Goal: Information Seeking & Learning: Find specific fact

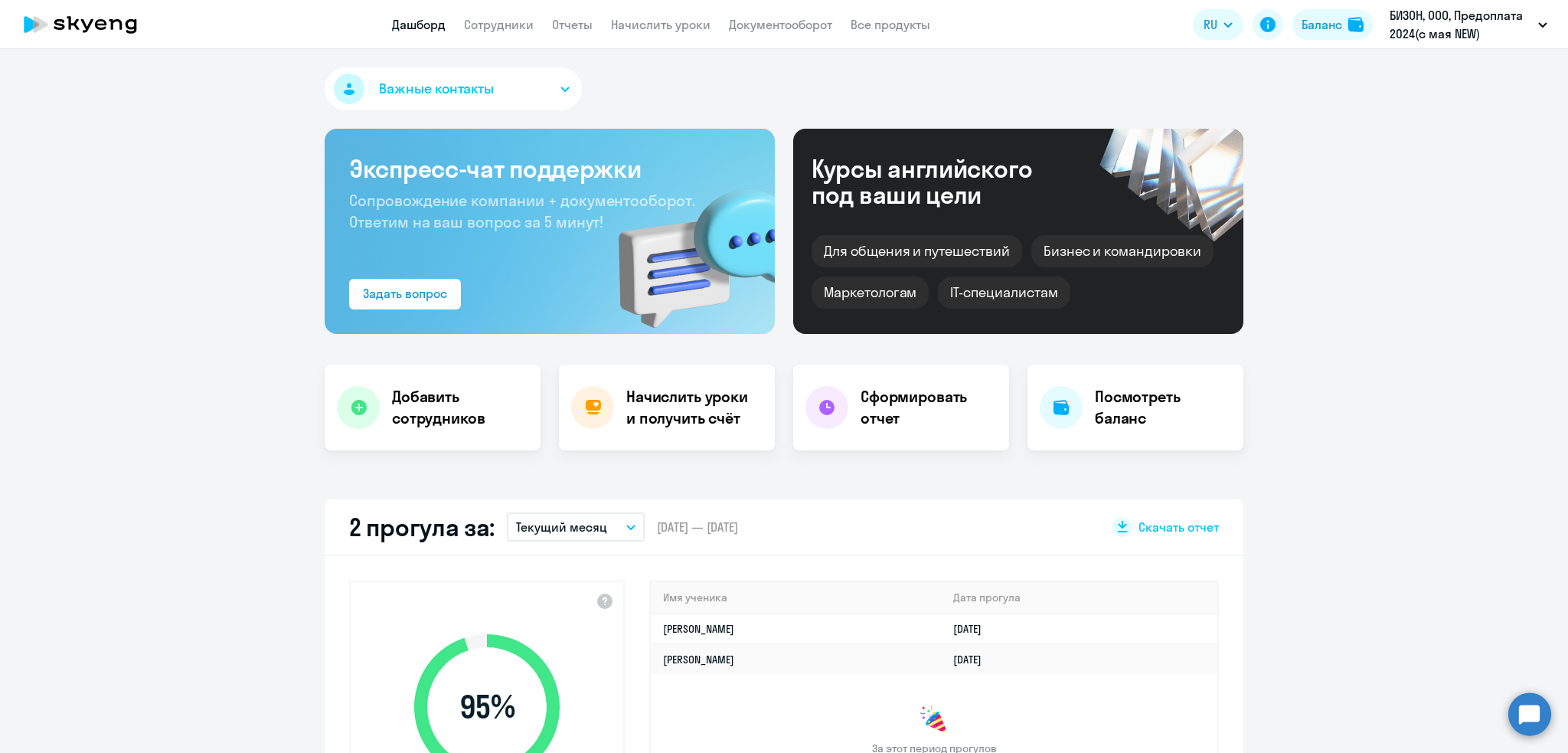
select select "30"
click at [1118, 410] on h4 "Посмотреть баланс" at bounding box center [1163, 407] width 136 height 43
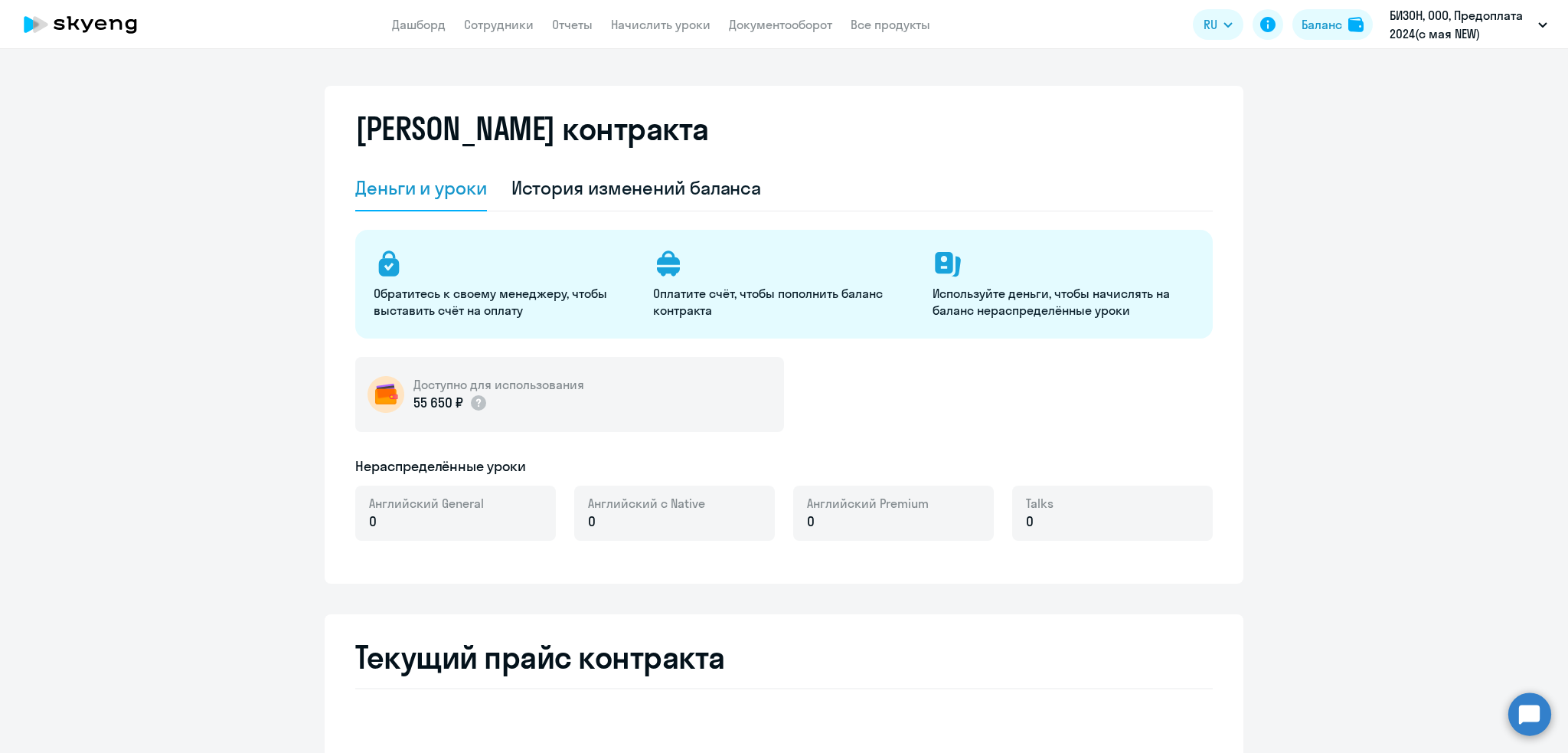
select select "english_adult_not_native_speaker"
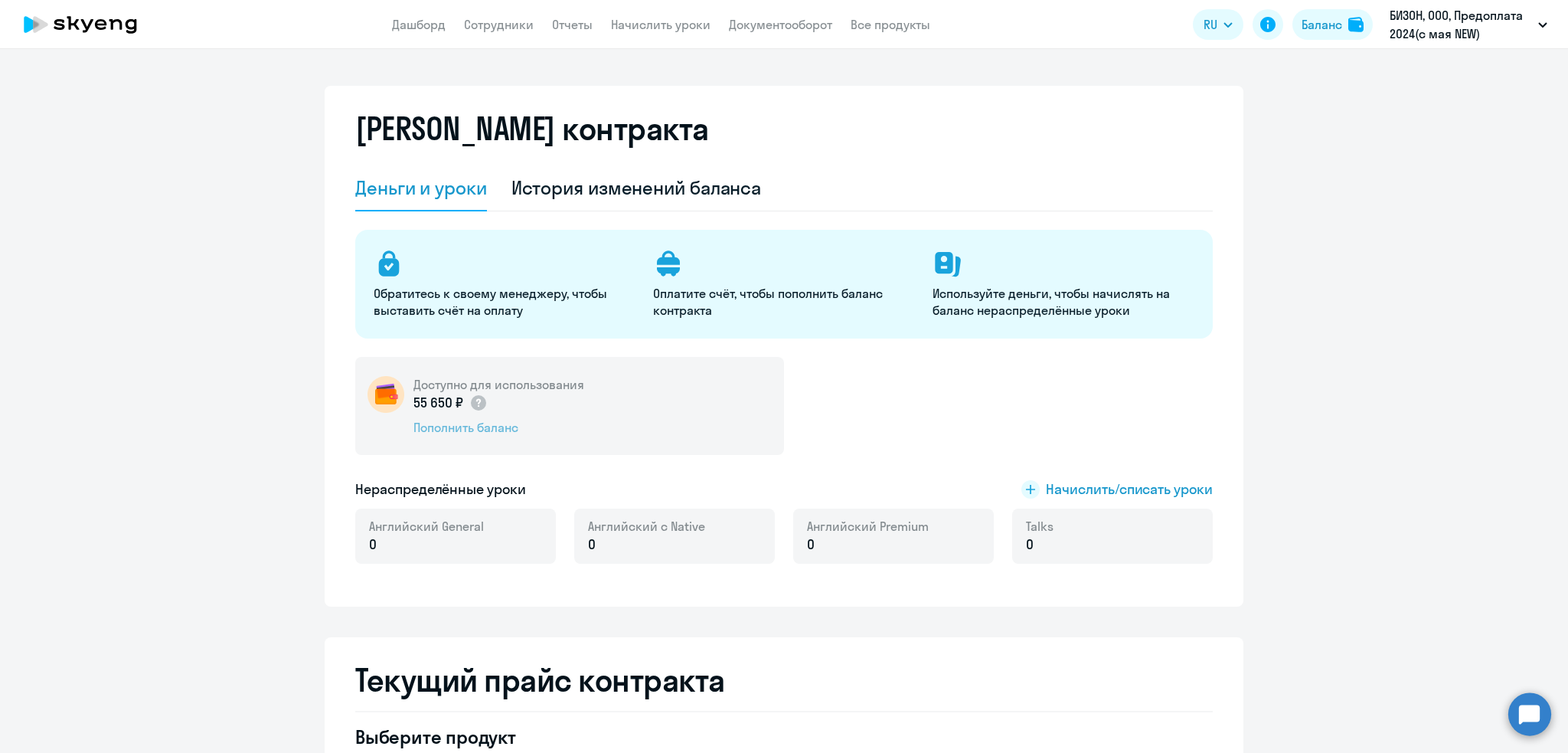
click at [475, 431] on div "Пополнить баланс" at bounding box center [499, 428] width 171 height 17
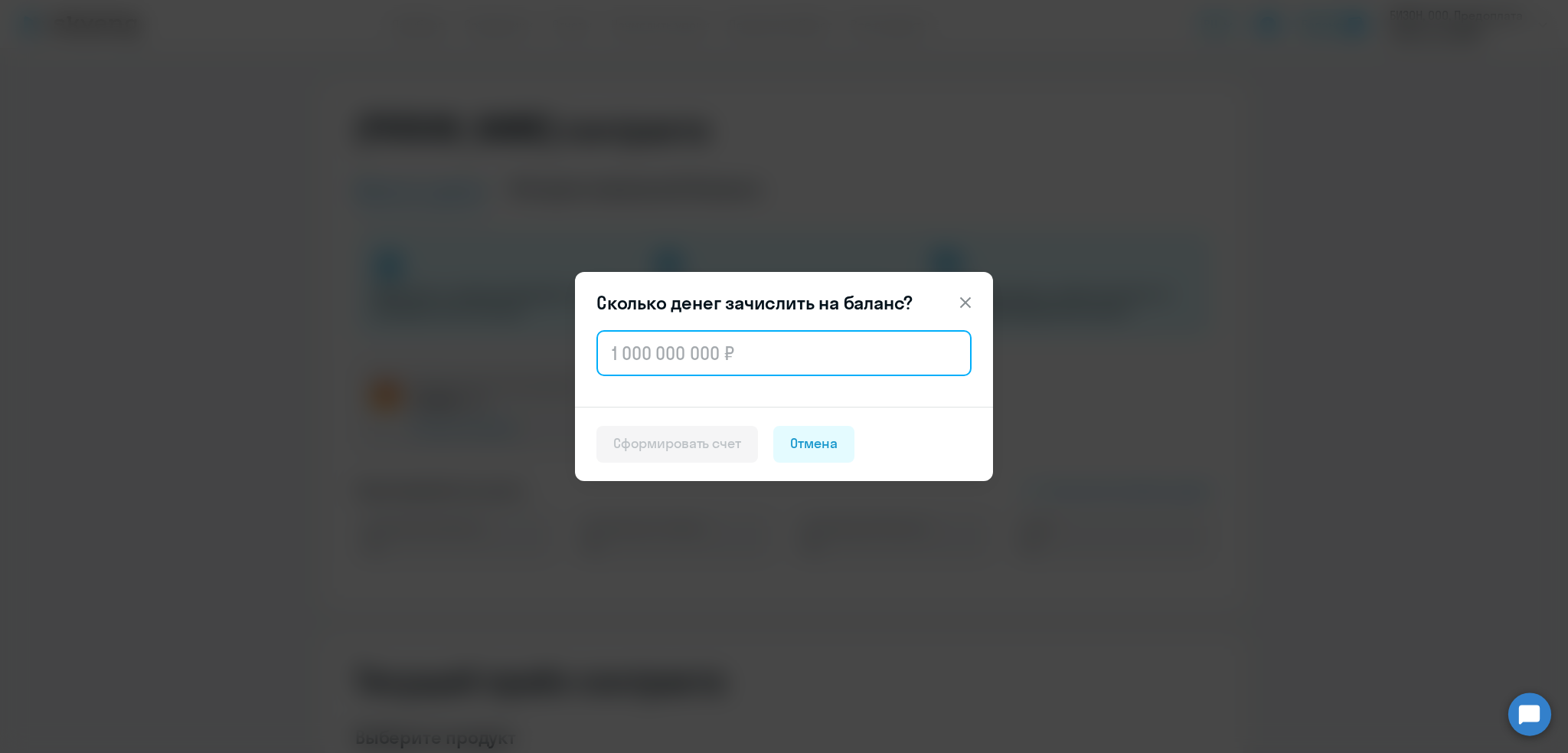
drag, startPoint x: 860, startPoint y: 366, endPoint x: 852, endPoint y: 363, distance: 8.5
click at [860, 366] on input "text" at bounding box center [784, 352] width 375 height 46
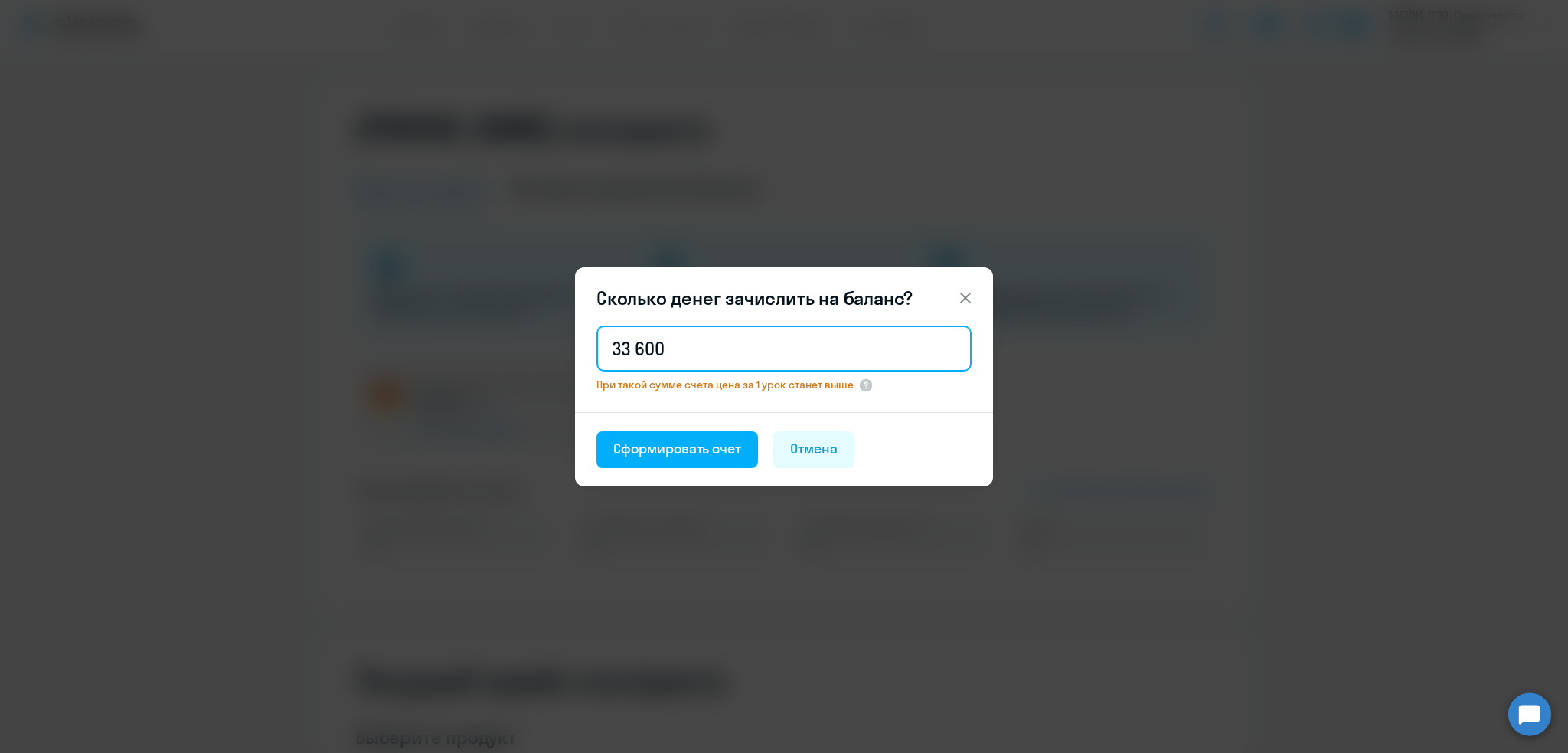
type input "33 600"
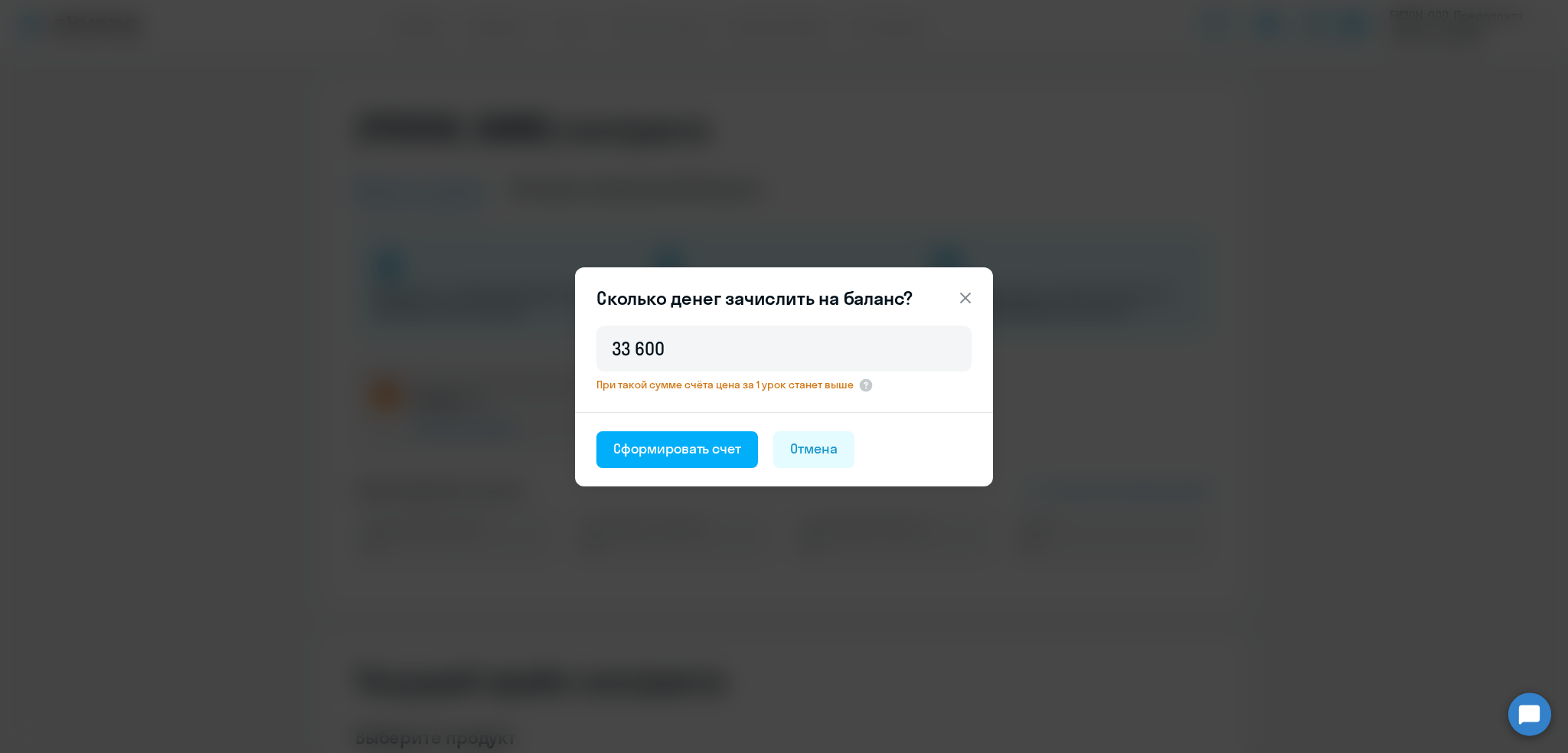
click at [871, 542] on div "Сколько денег зачислить на баланс? 33 600 При такой сумме счёта цена за 1 урок …" at bounding box center [784, 376] width 741 height 428
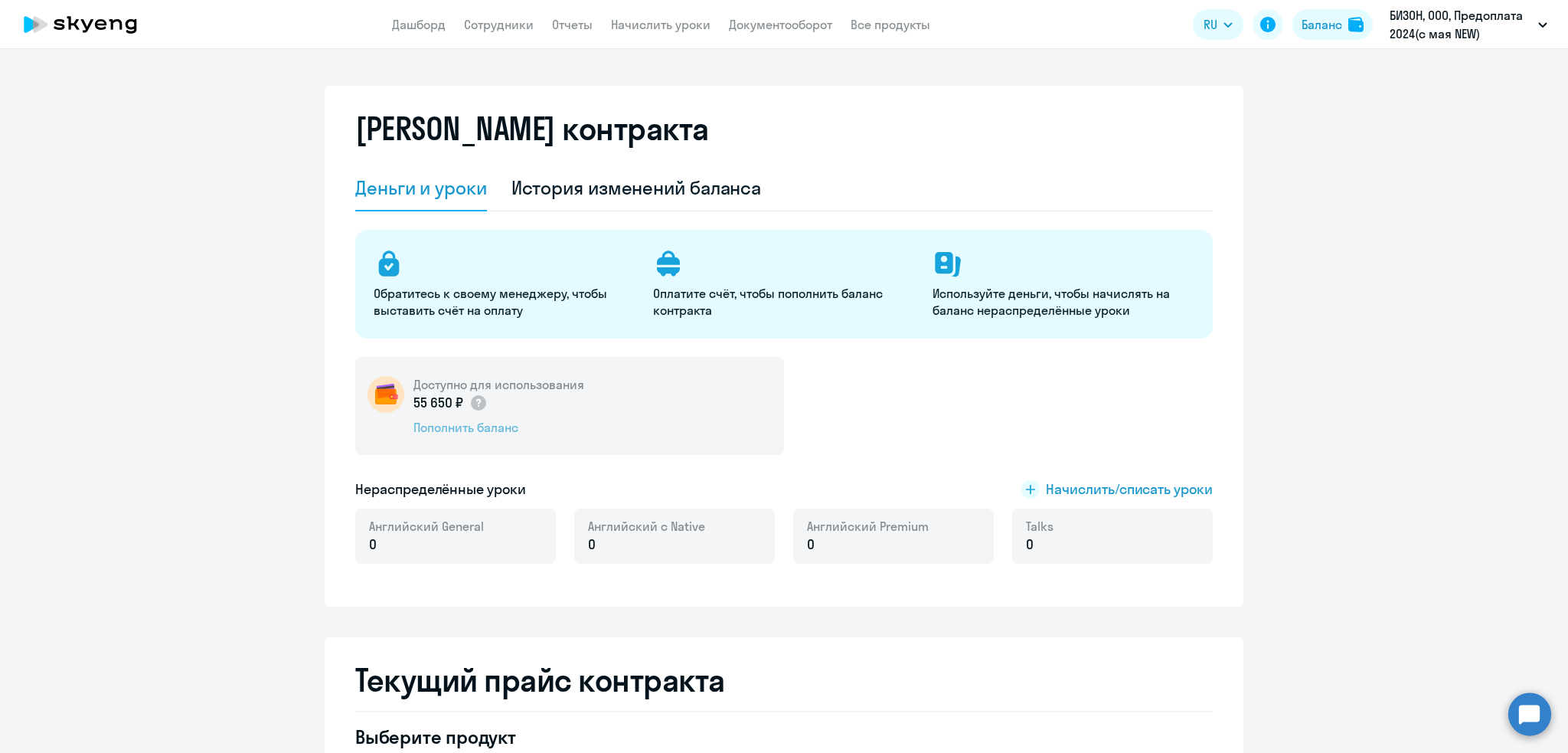
click at [443, 429] on div "Пополнить баланс" at bounding box center [499, 428] width 171 height 17
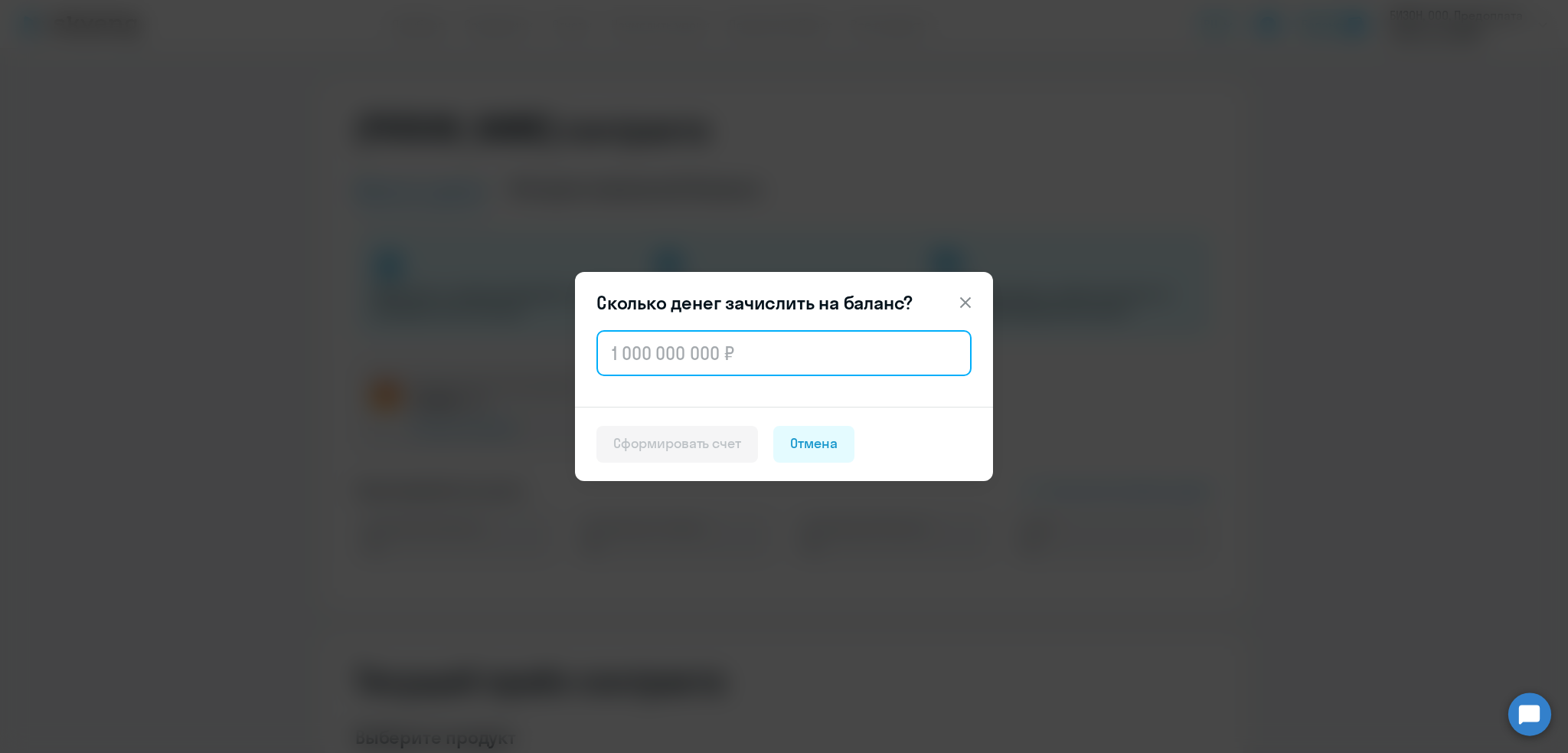
click at [623, 358] on input "text" at bounding box center [784, 352] width 375 height 46
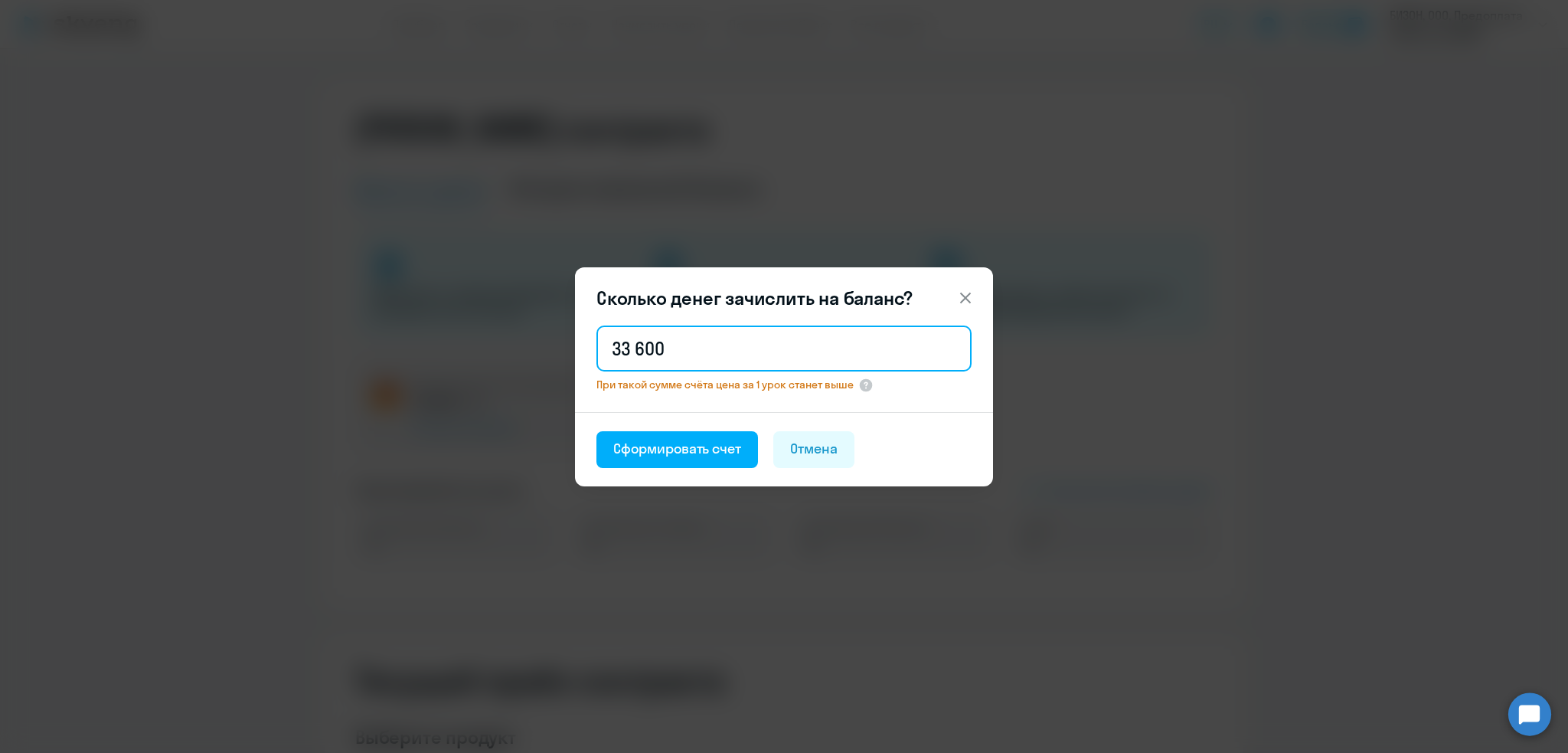
type input "33 600"
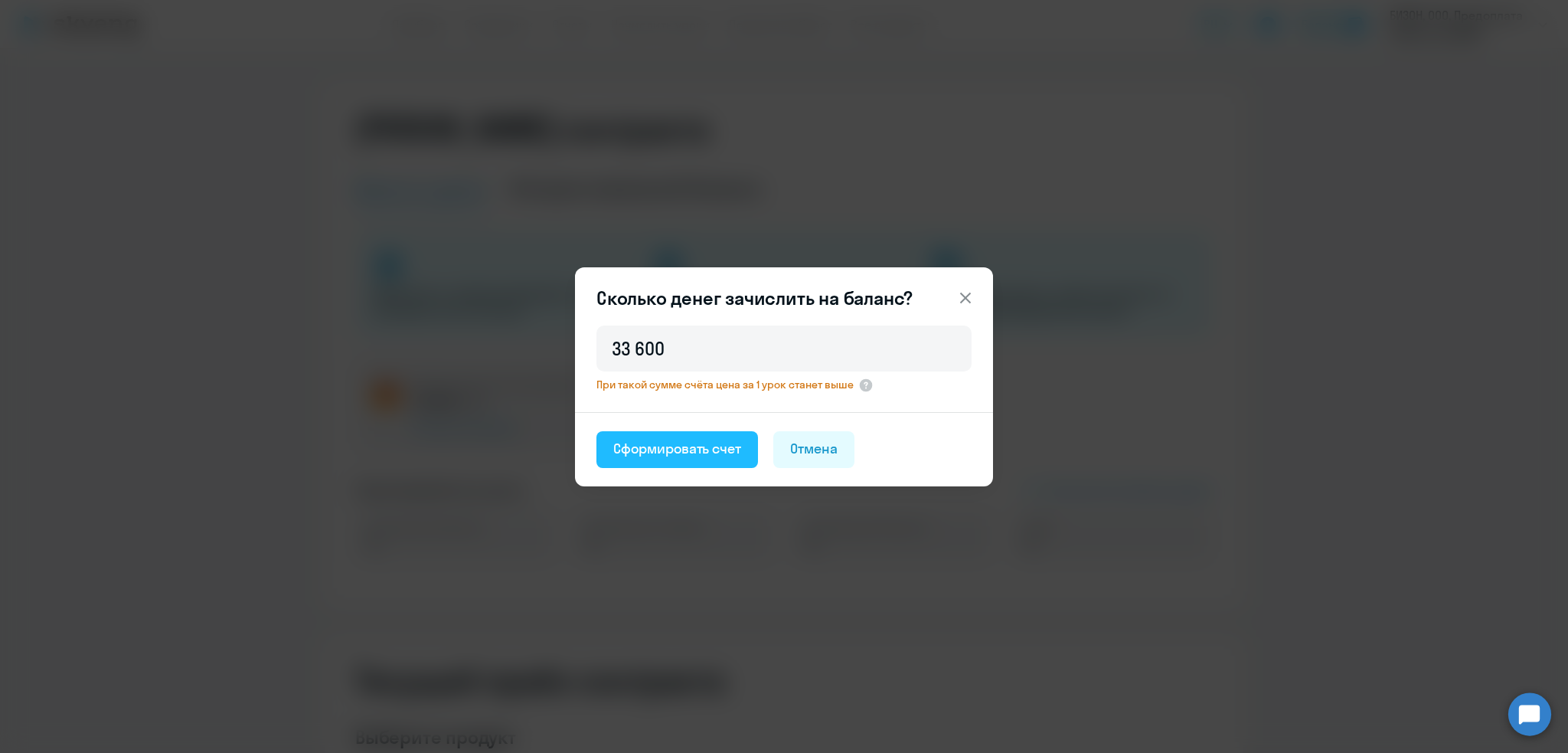
click at [679, 443] on div "Сформировать счет" at bounding box center [677, 448] width 128 height 20
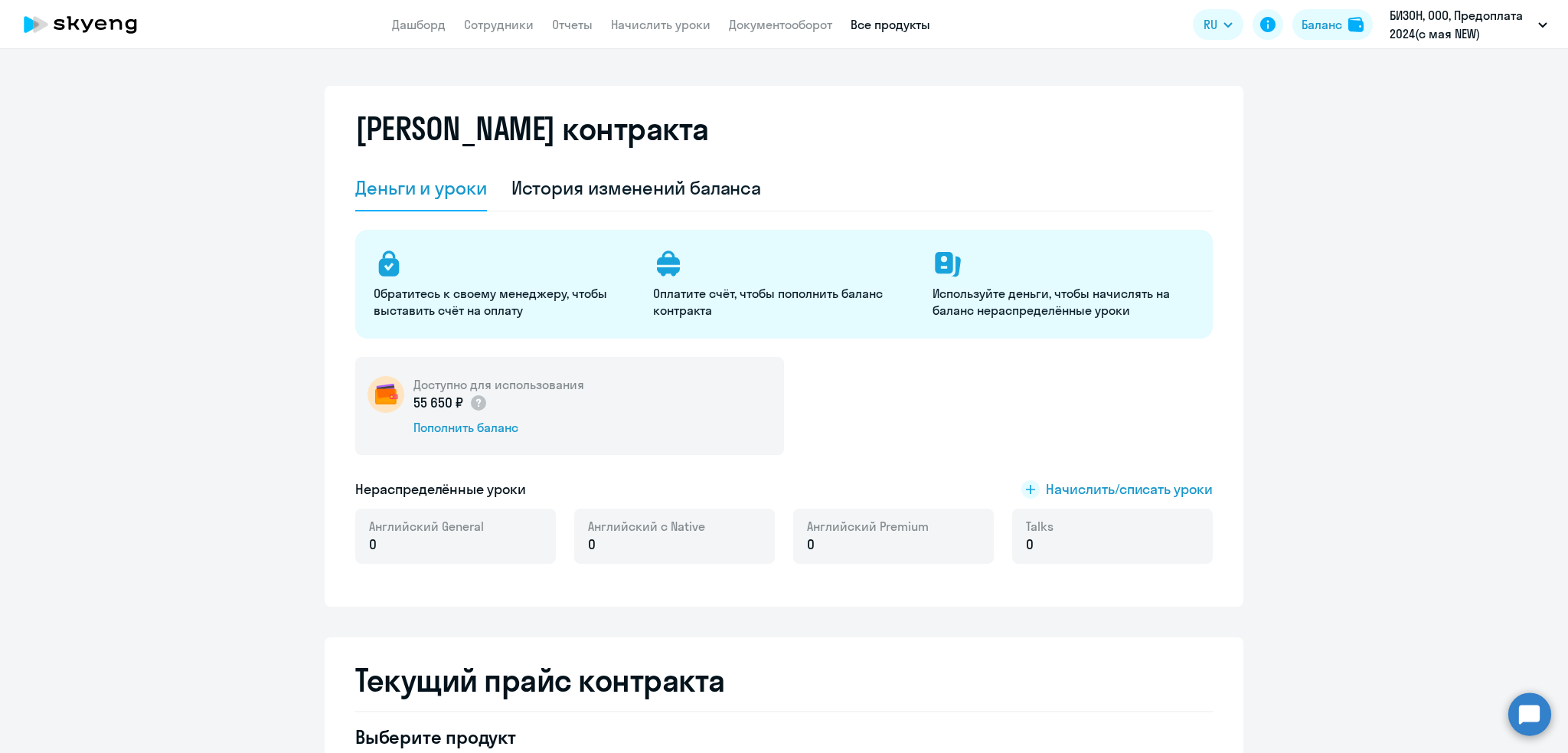
click at [873, 17] on link "Все продукты" at bounding box center [890, 24] width 79 height 15
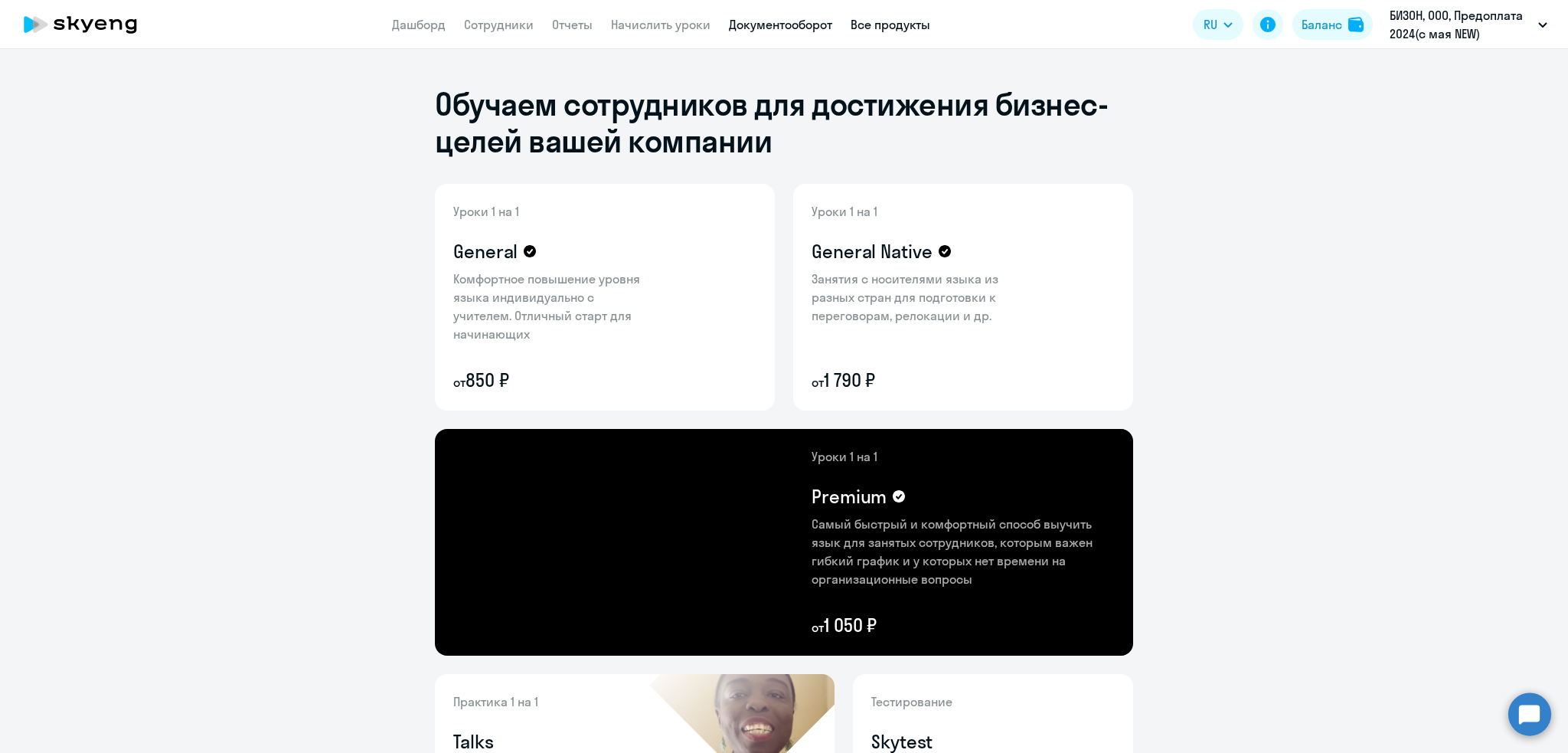
click at [753, 29] on link "Документооборот" at bounding box center [781, 24] width 104 height 15
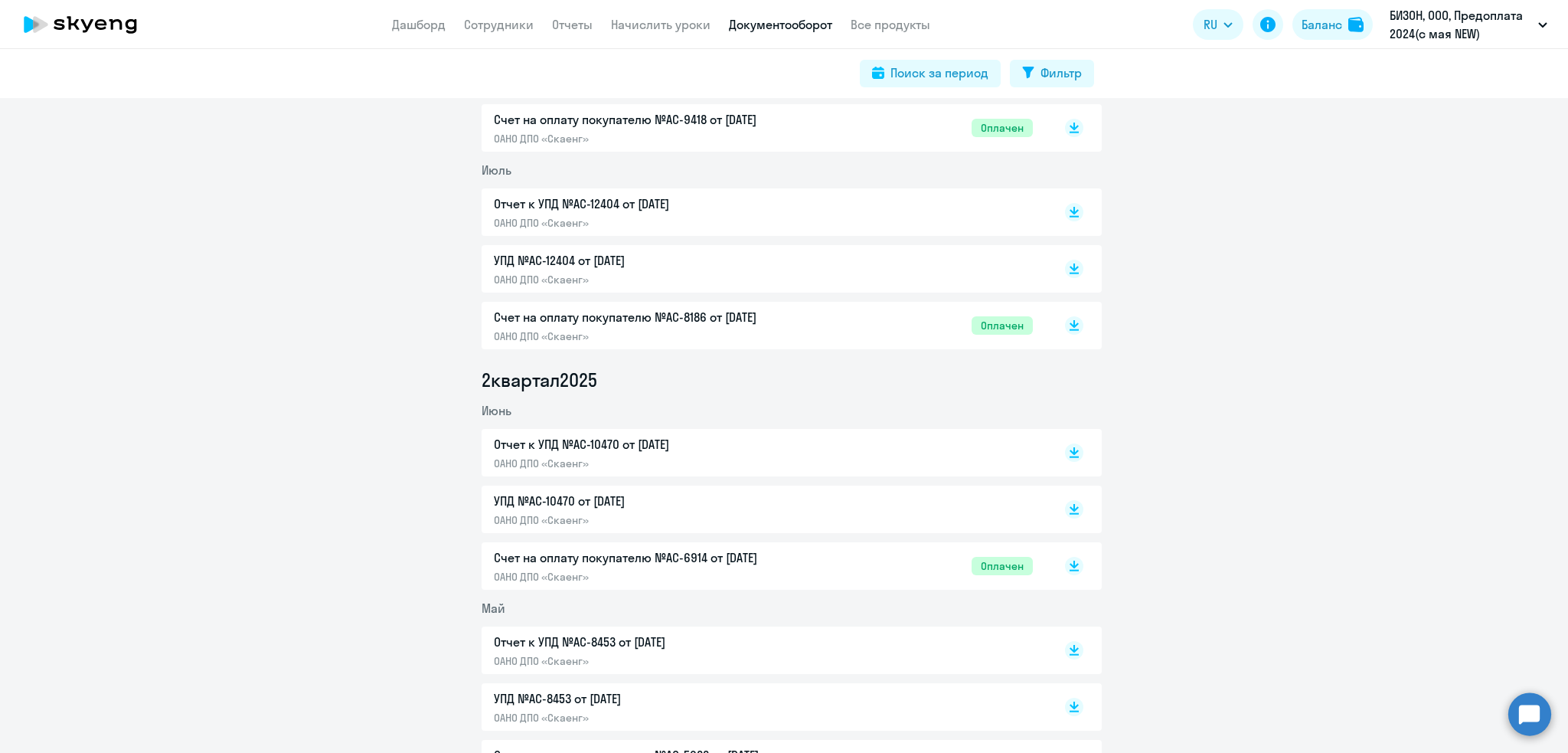
scroll to position [536, 0]
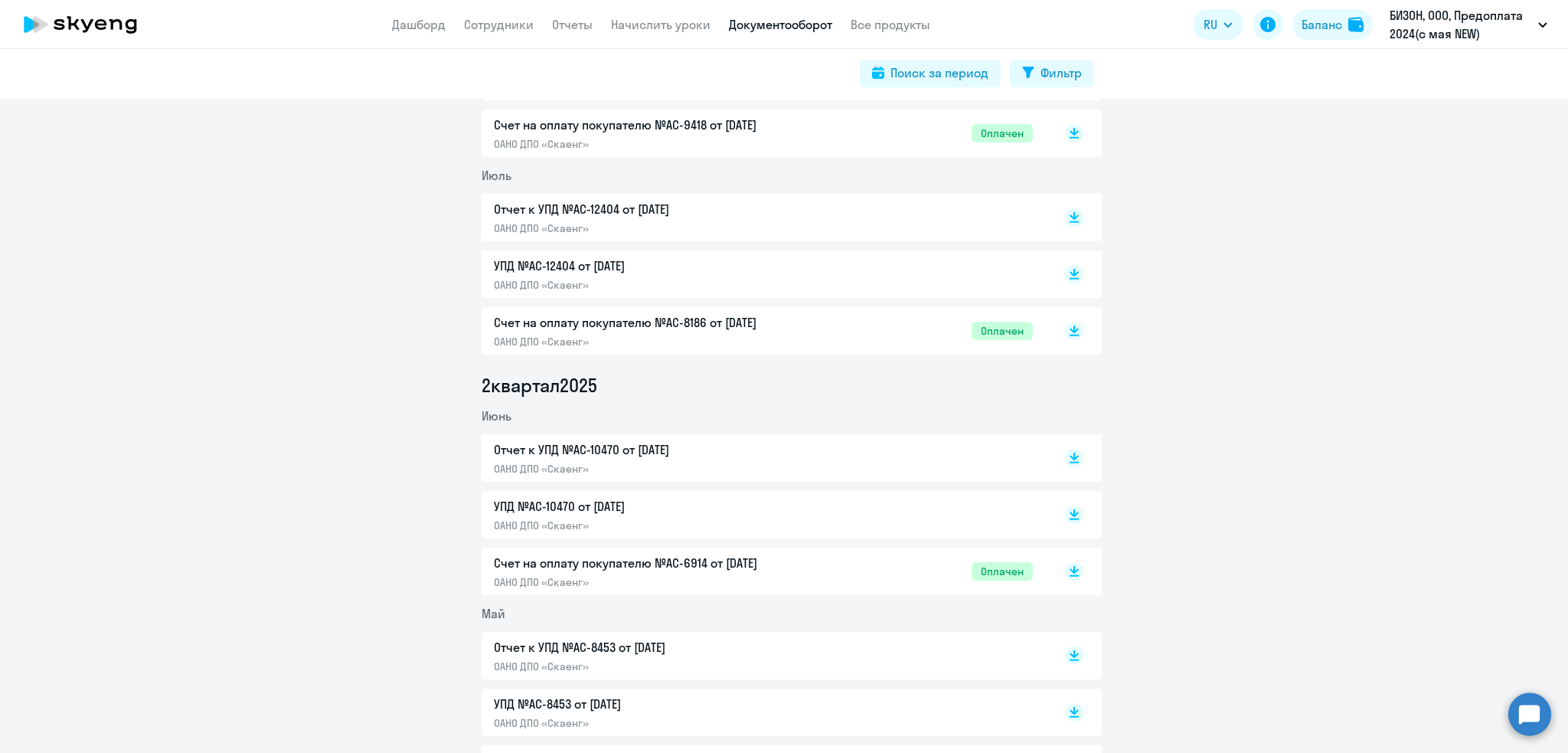
click at [577, 457] on p "Отчет к УПД №AC-10470 от 30.06.2025" at bounding box center [654, 449] width 321 height 18
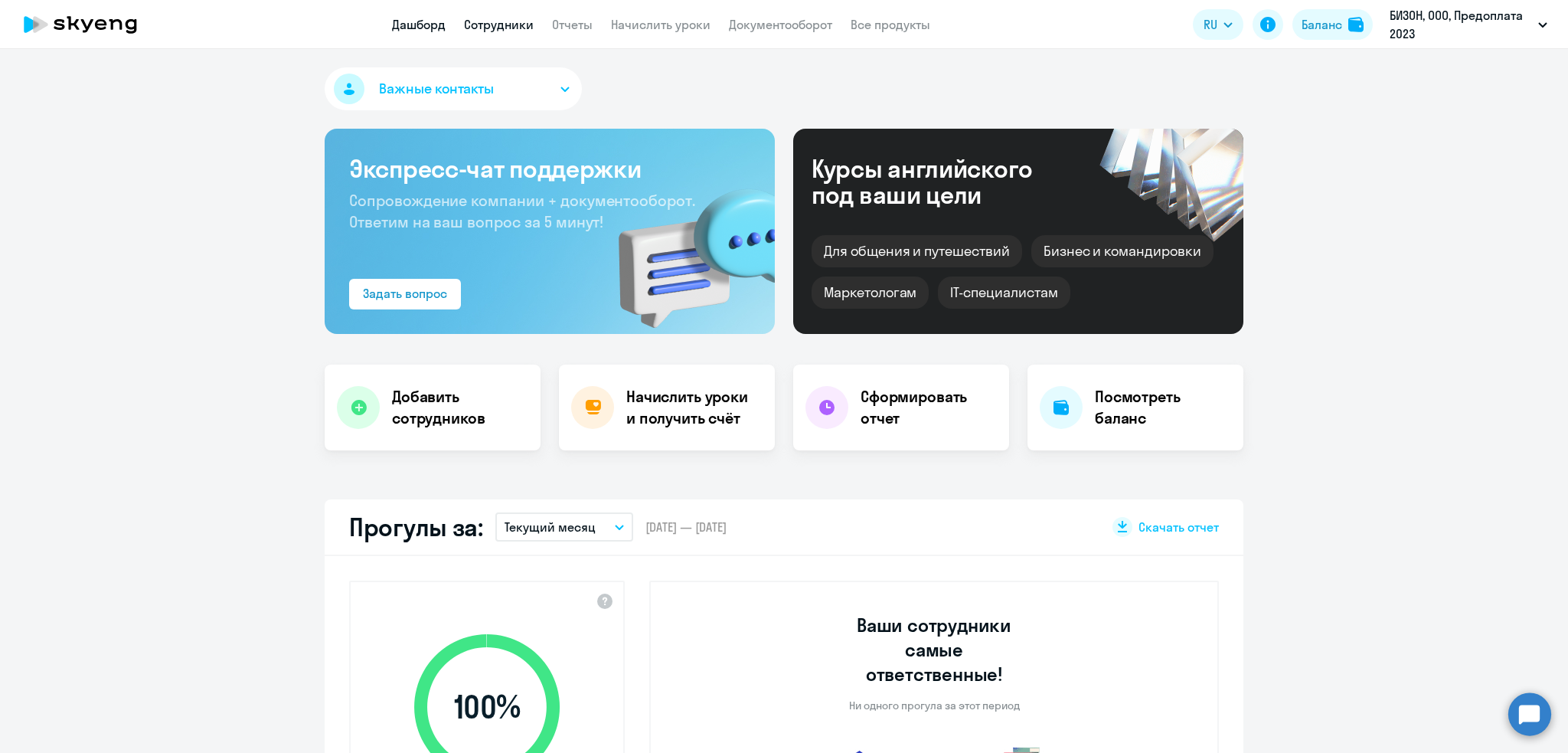
click at [492, 18] on link "Сотрудники" at bounding box center [499, 24] width 69 height 15
select select "30"
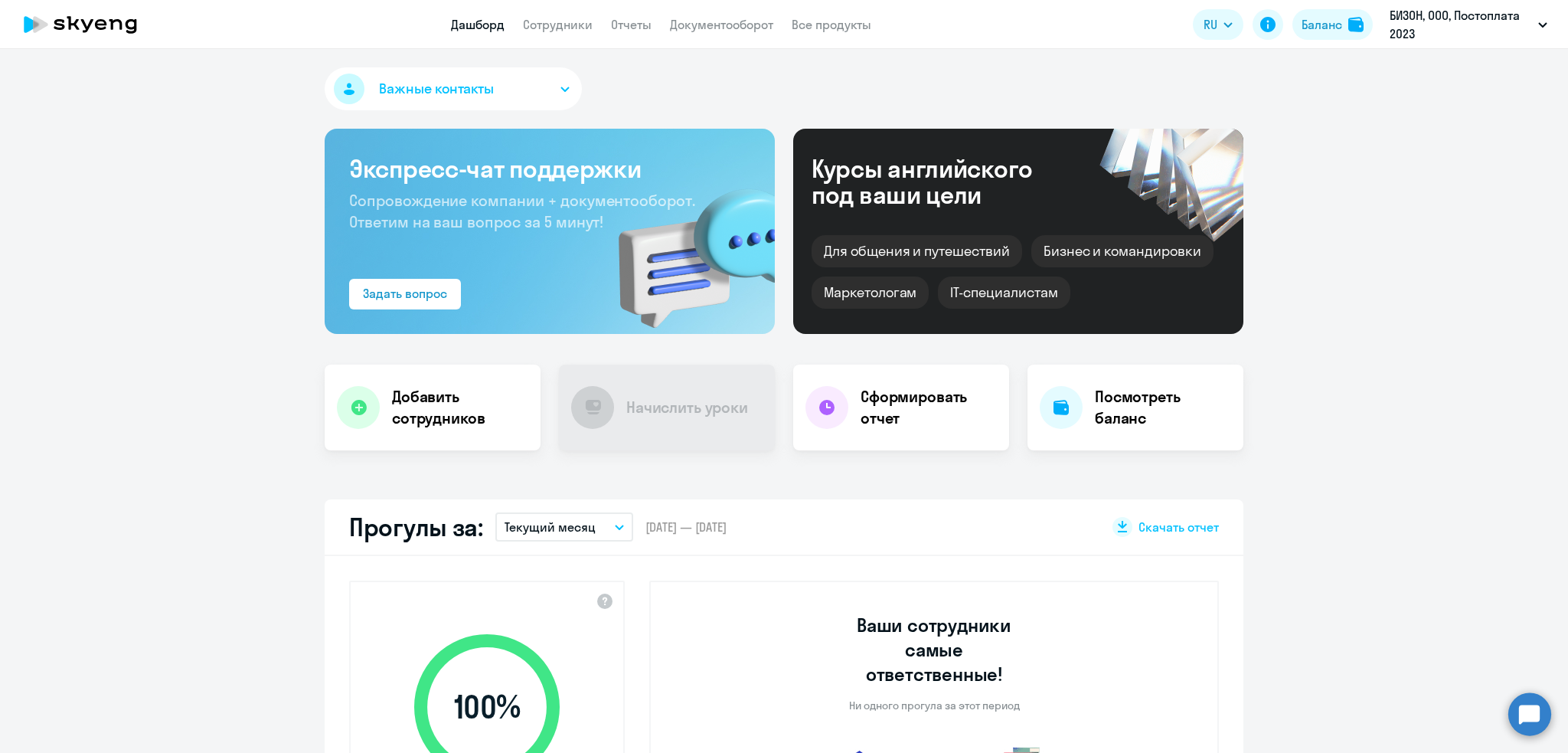
select select "30"
click at [536, 23] on link "Сотрудники" at bounding box center [557, 24] width 69 height 15
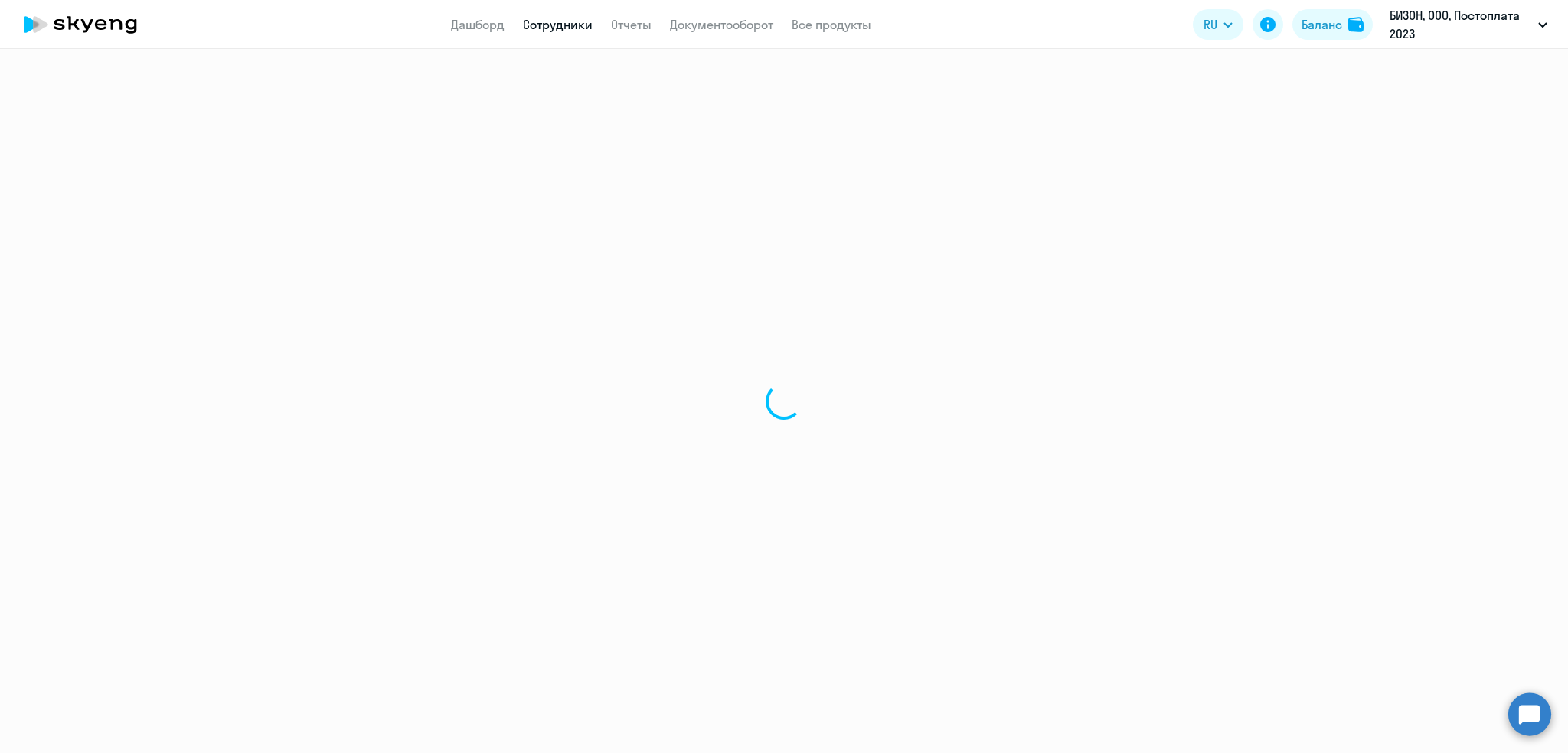
select select "30"
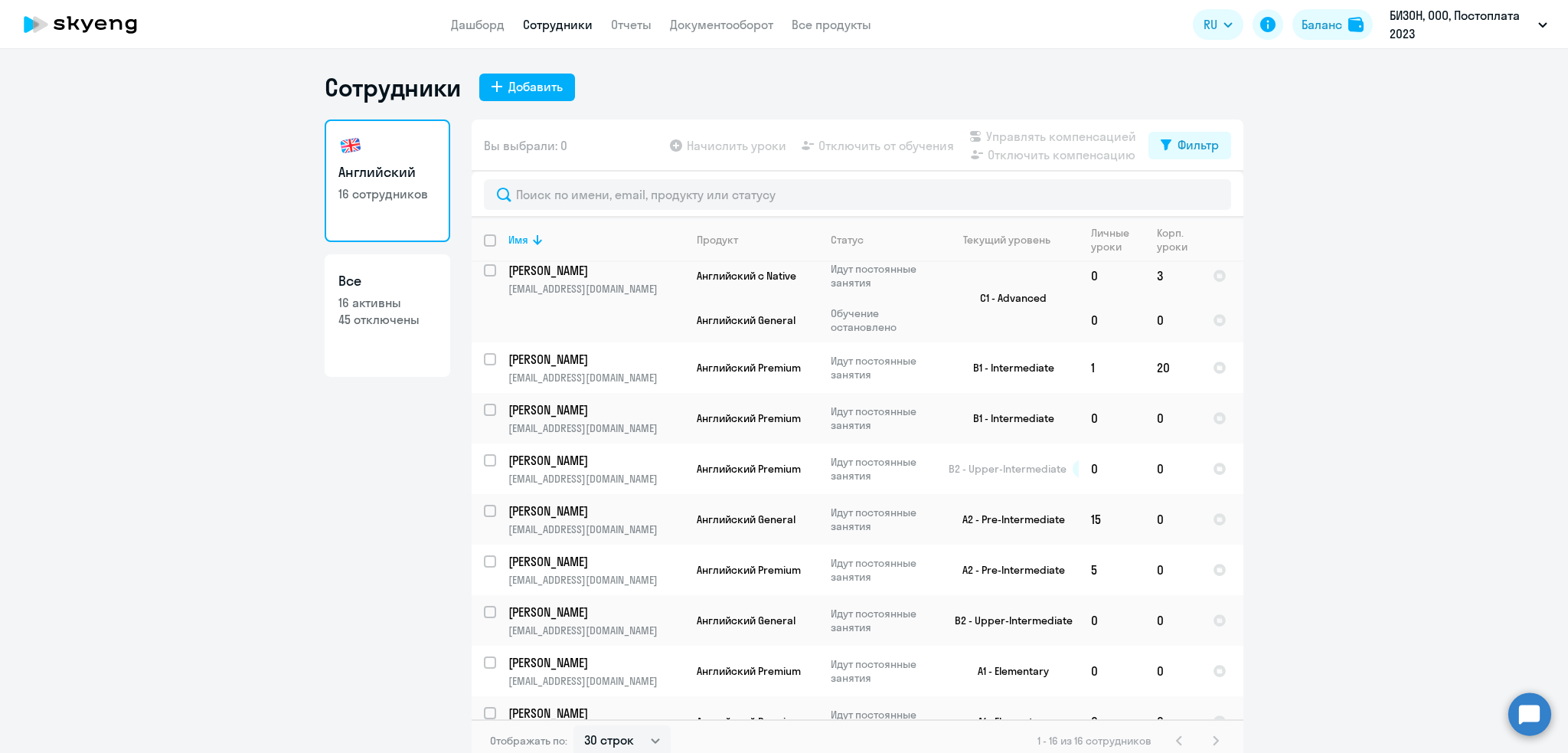
scroll to position [375, 0]
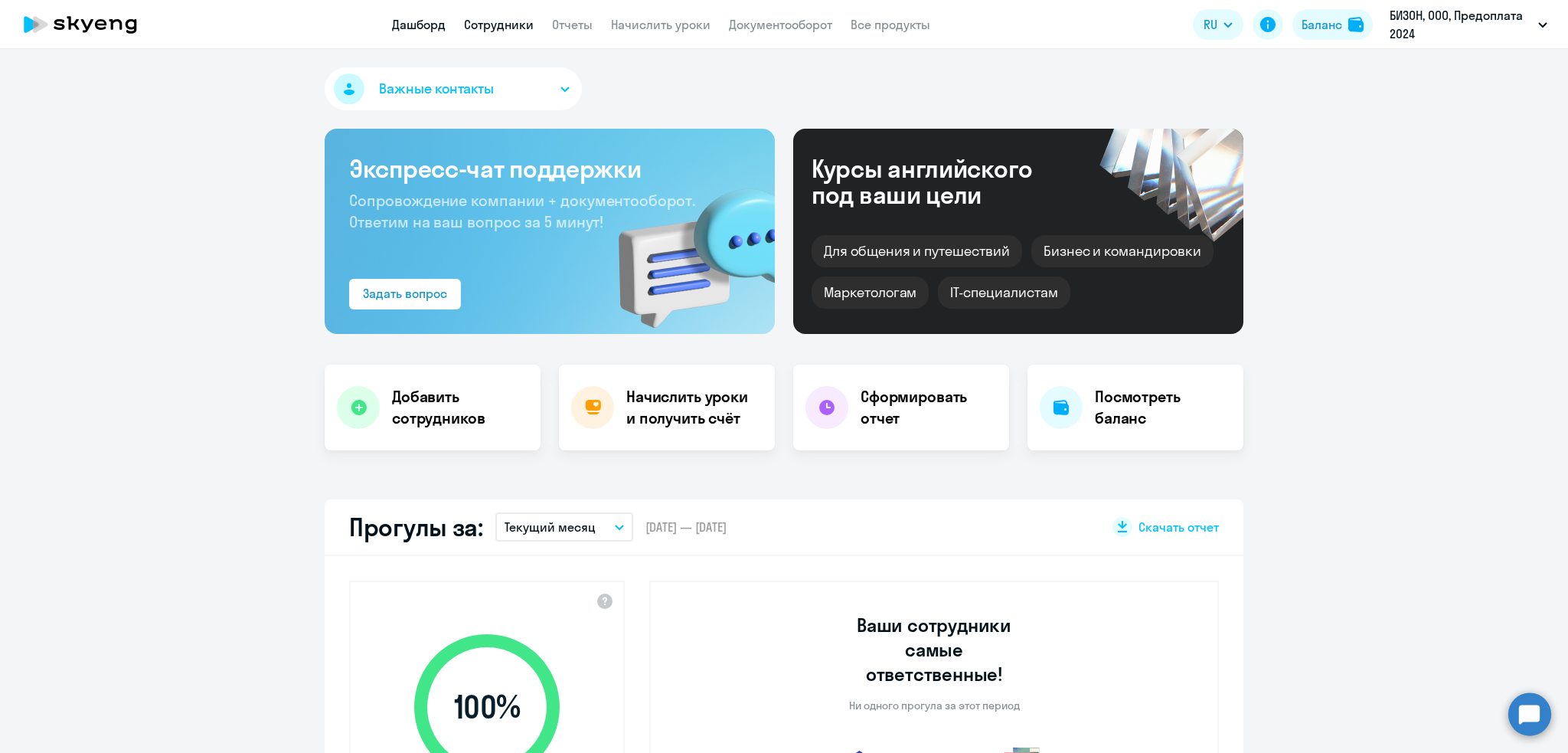
click at [510, 28] on link "Сотрудники" at bounding box center [499, 24] width 69 height 15
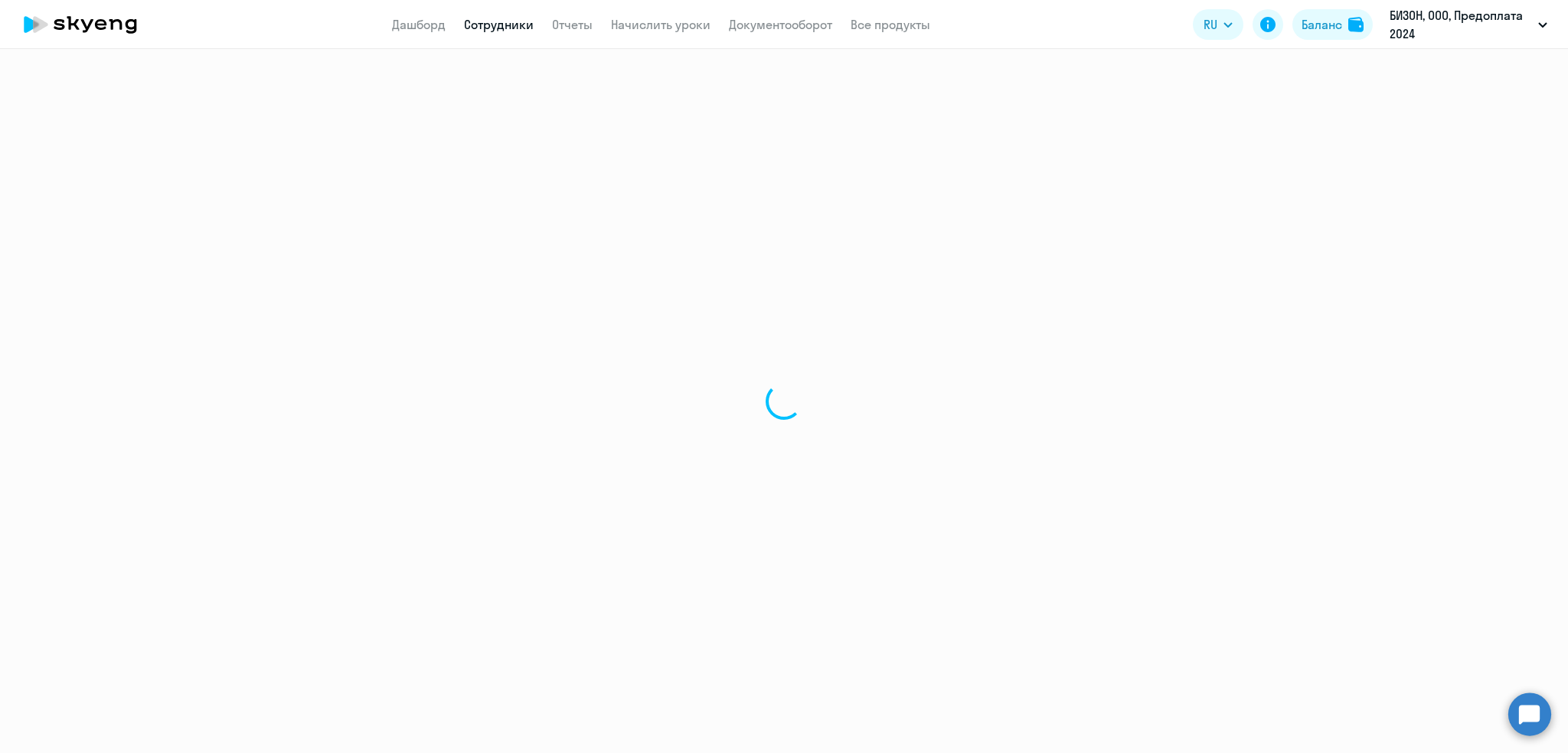
select select "30"
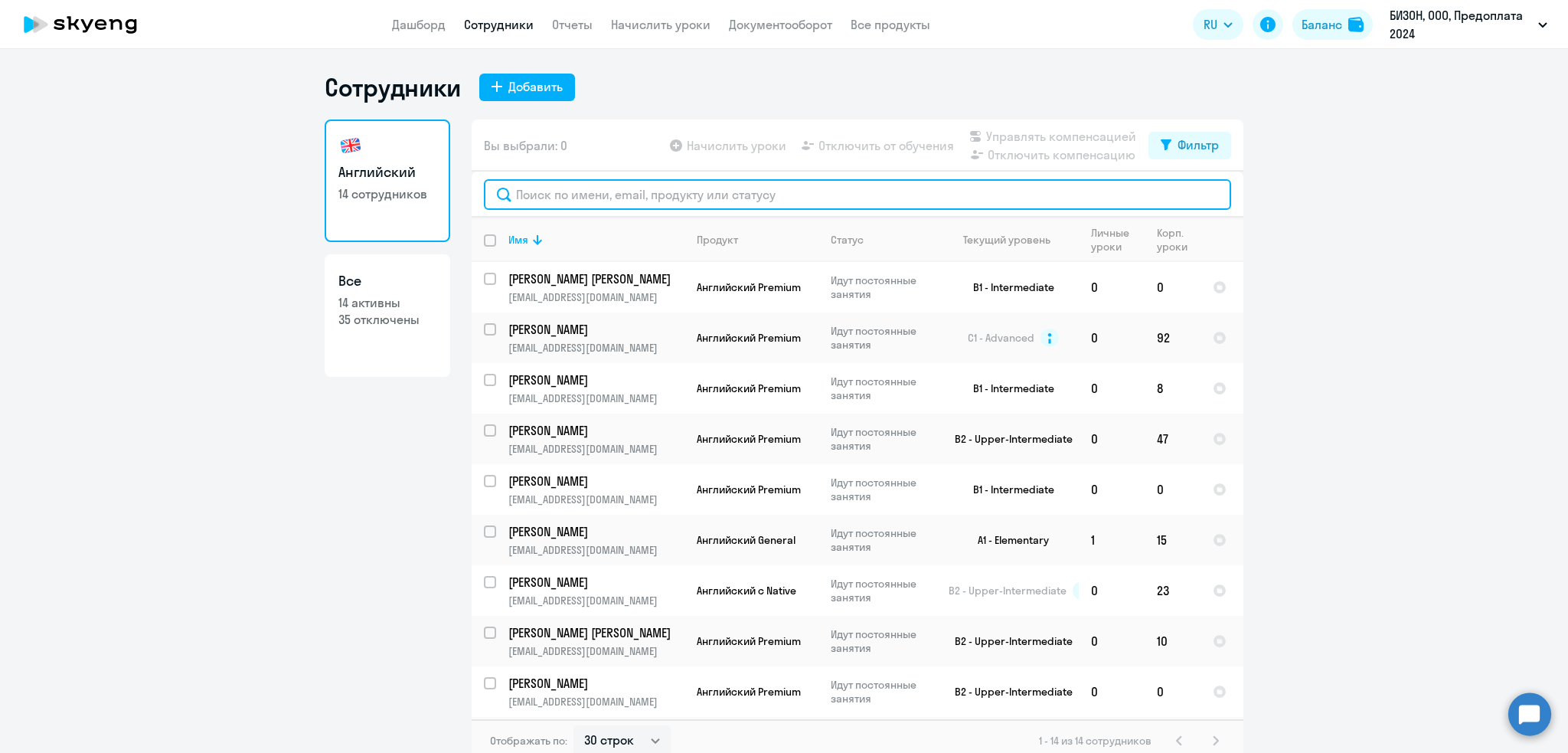
click at [604, 191] on input "text" at bounding box center [857, 194] width 747 height 31
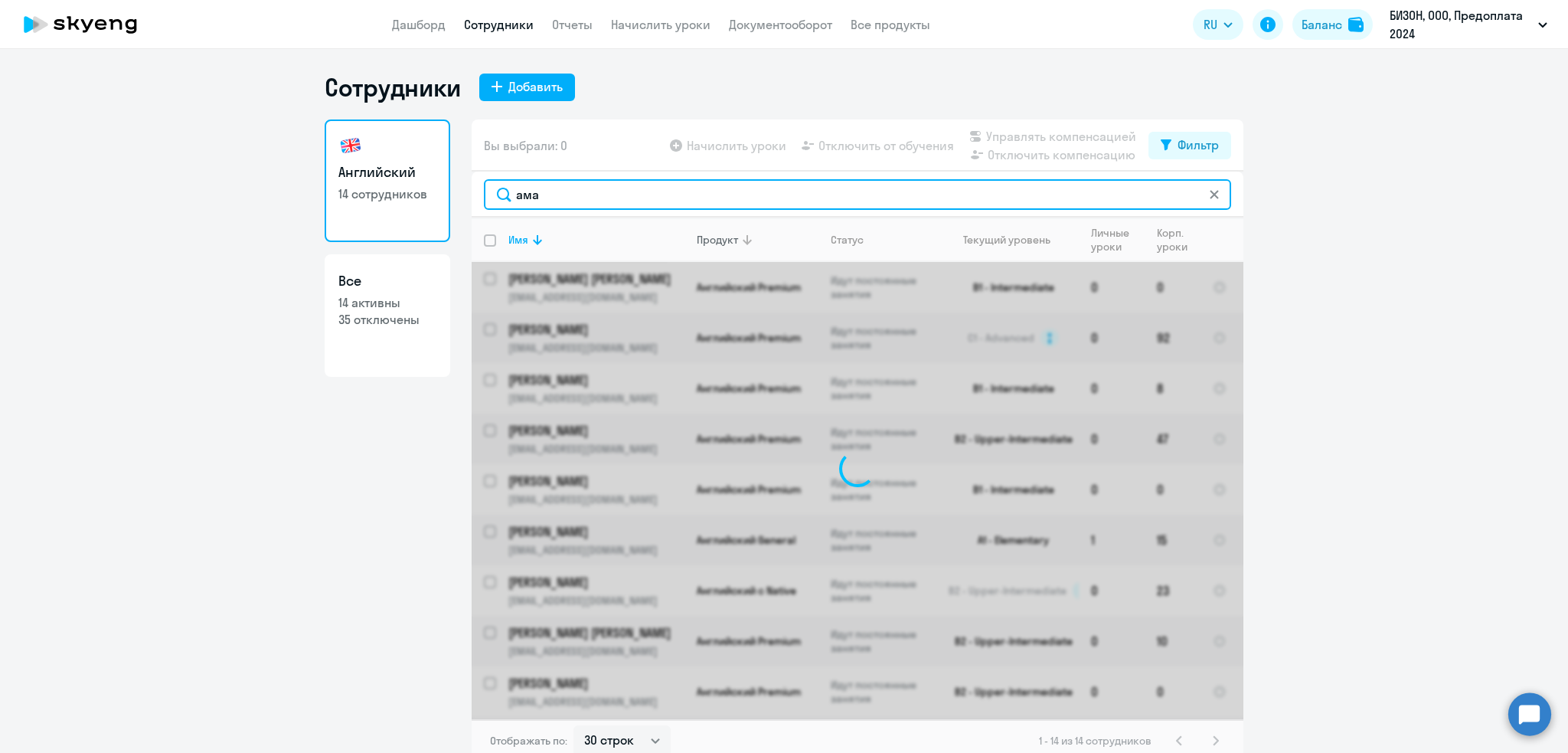
type input "аман"
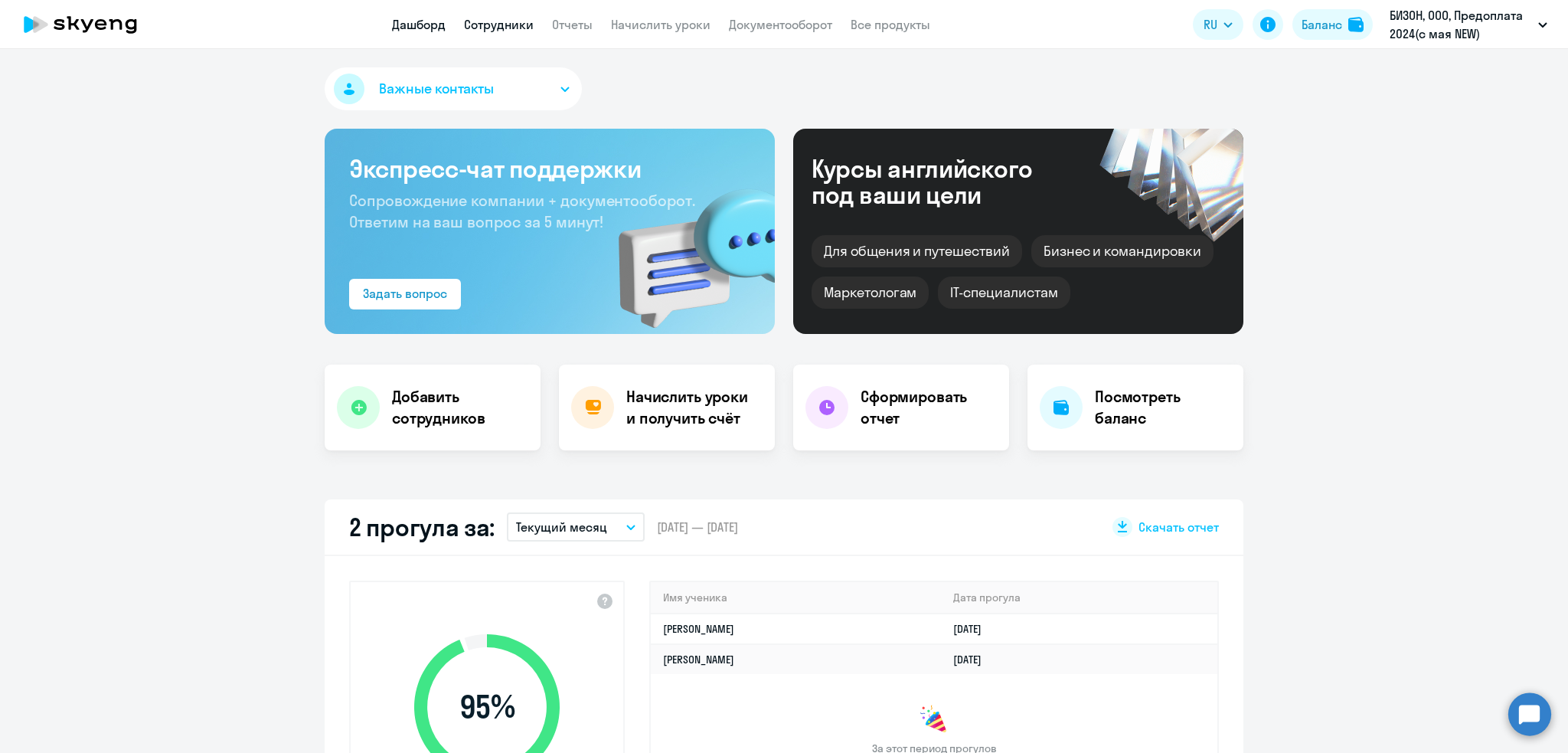
click at [483, 27] on link "Сотрудники" at bounding box center [499, 24] width 69 height 15
select select "30"
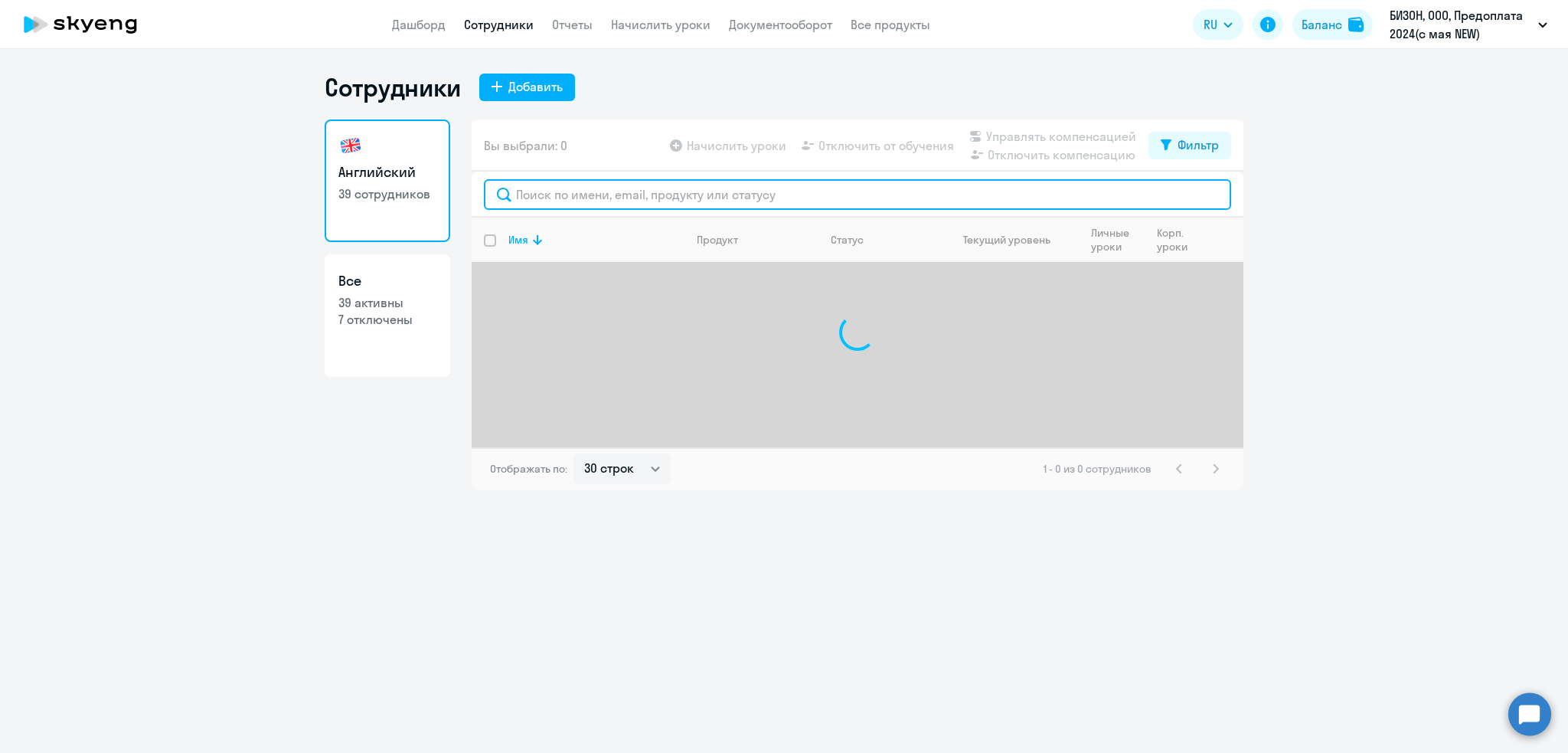
click at [564, 195] on input "text" at bounding box center [857, 194] width 747 height 31
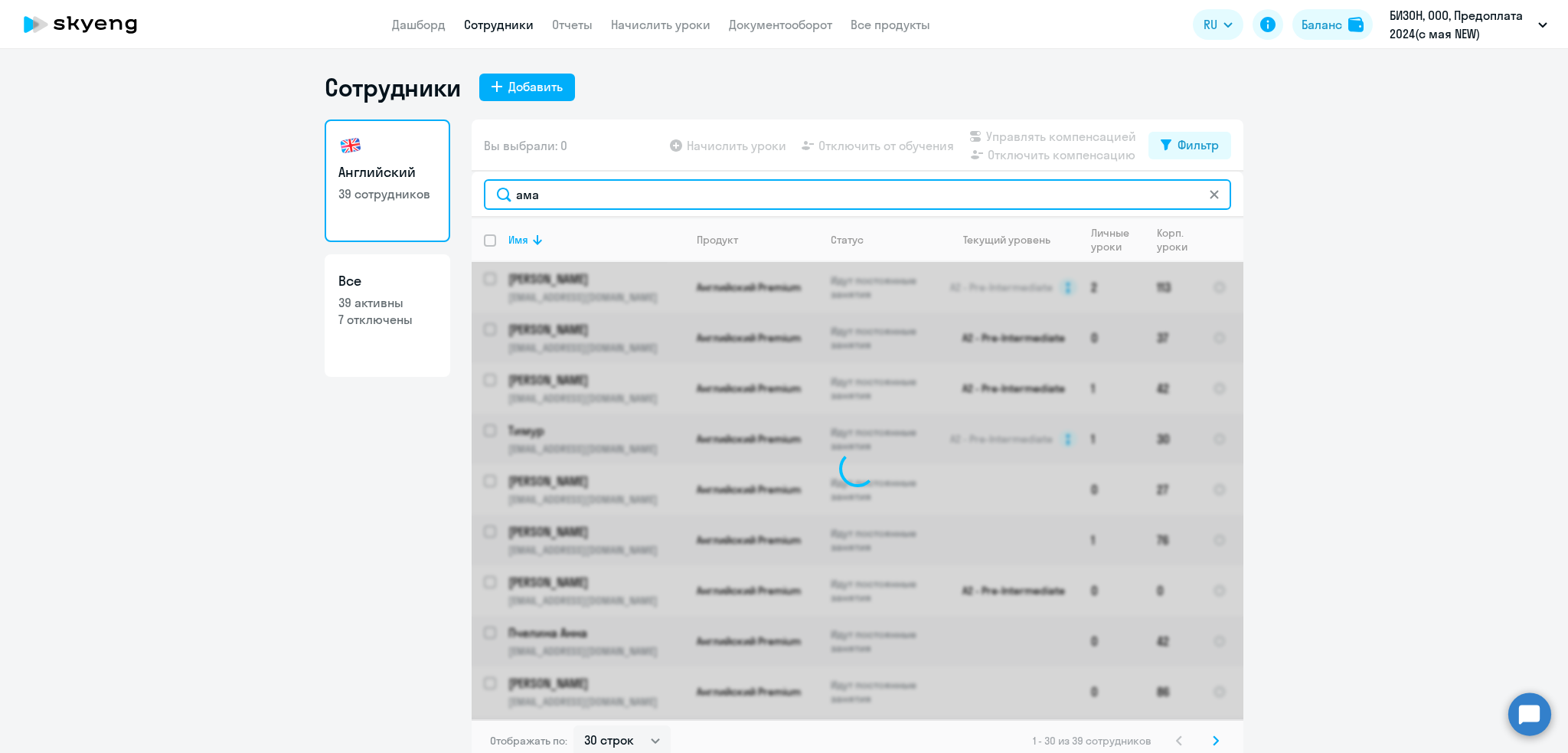
type input "аман"
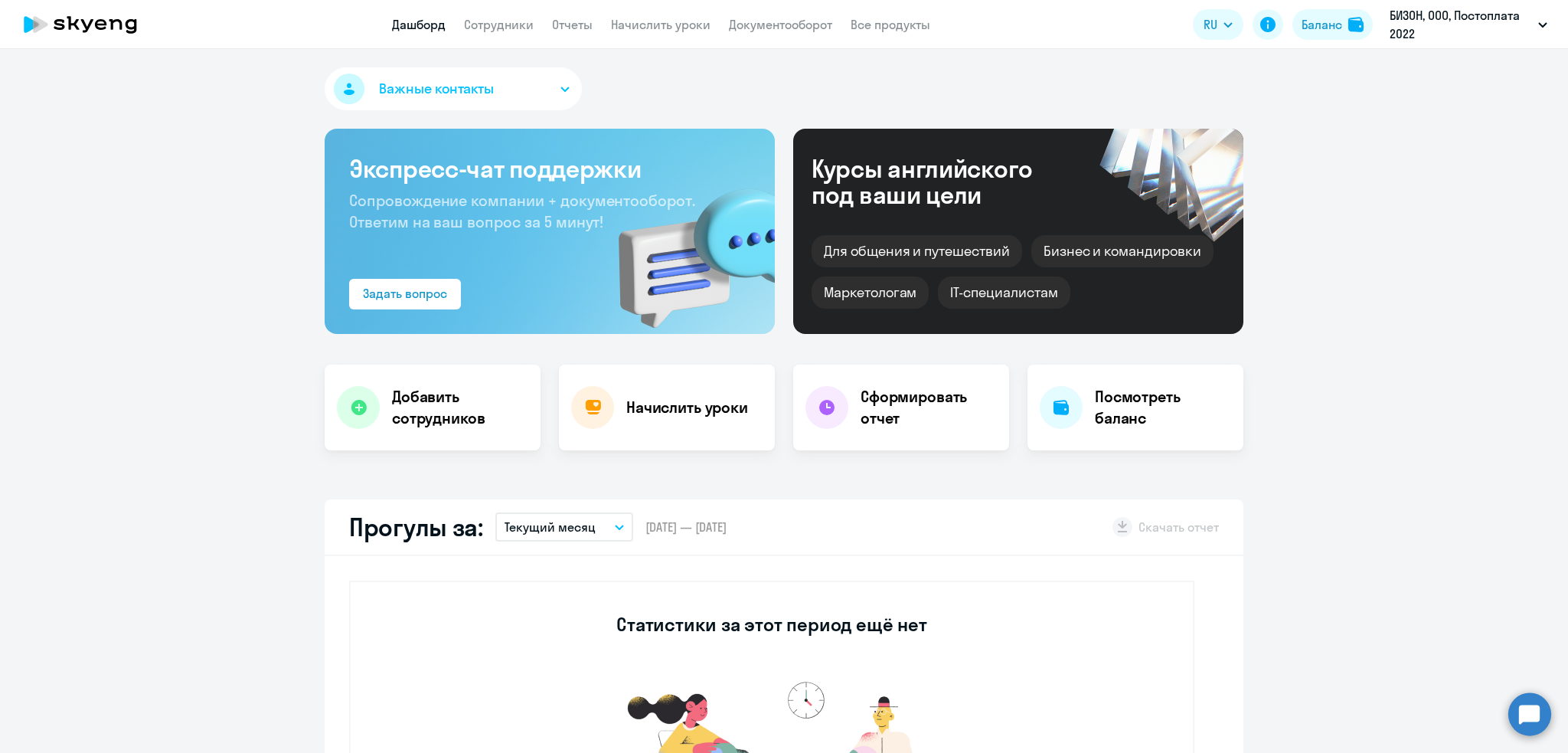
select select "30"
click at [484, 25] on link "Сотрудники" at bounding box center [499, 24] width 69 height 15
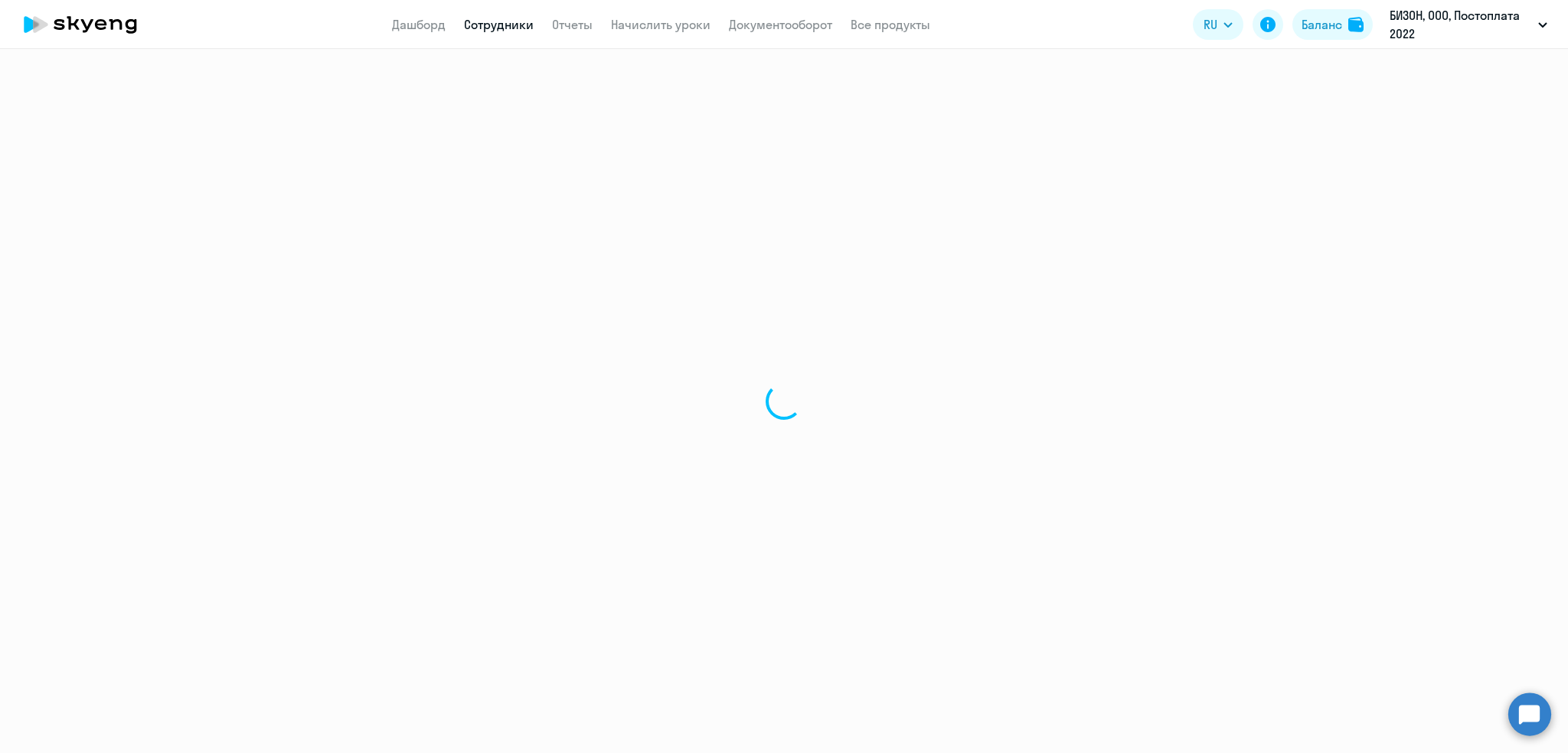
select select "30"
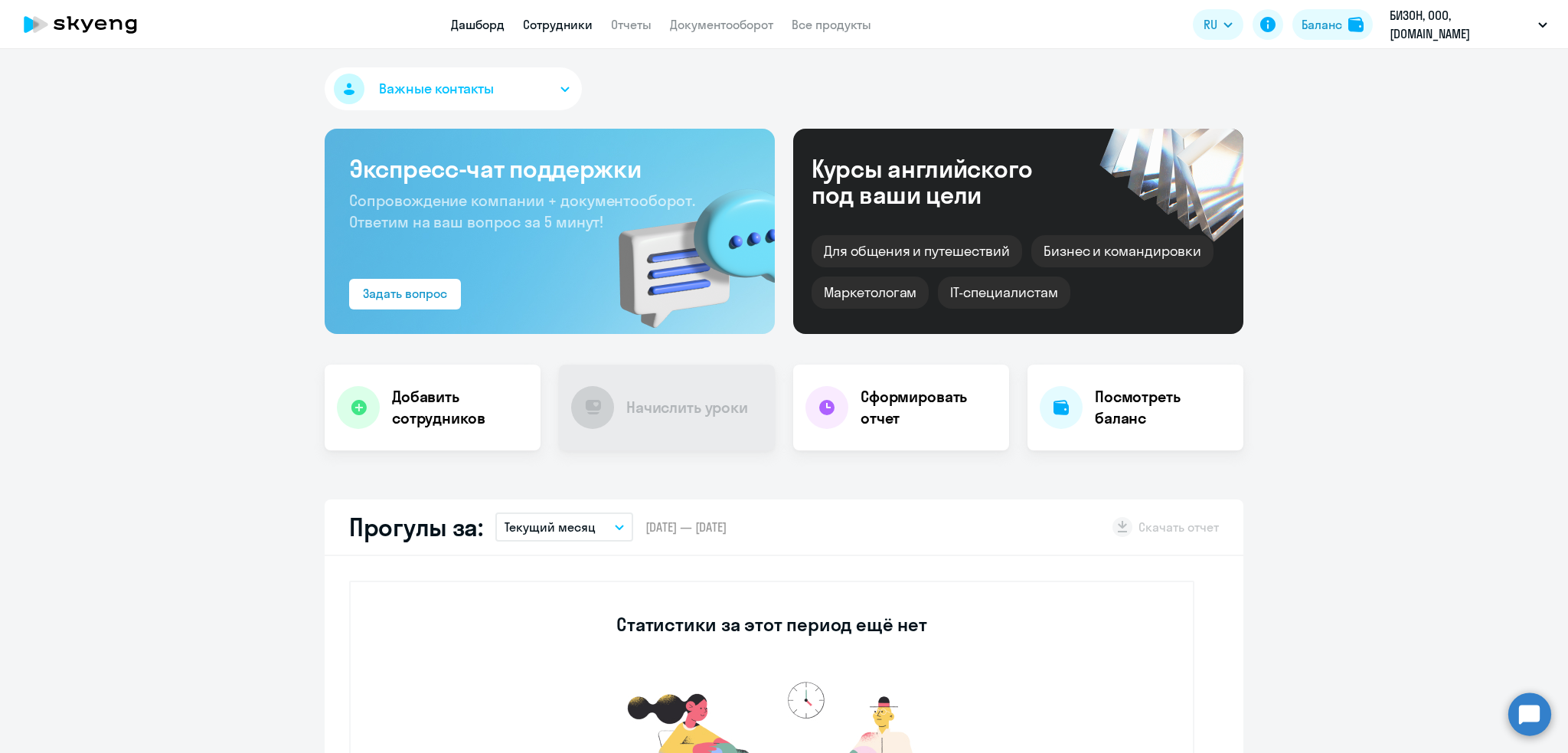
click at [543, 23] on link "Сотрудники" at bounding box center [557, 24] width 69 height 15
select select "30"
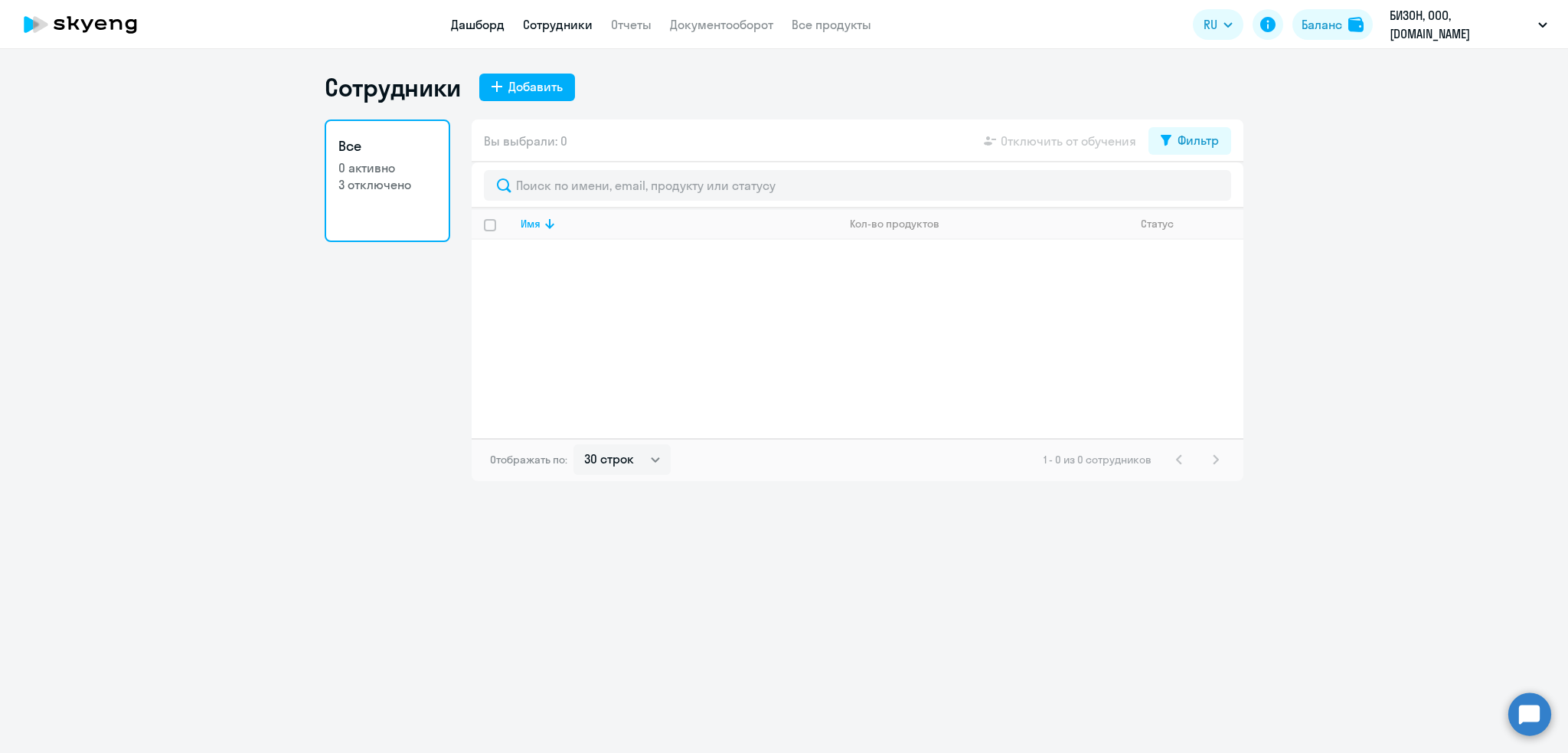
click at [469, 23] on link "Дашборд" at bounding box center [478, 24] width 54 height 15
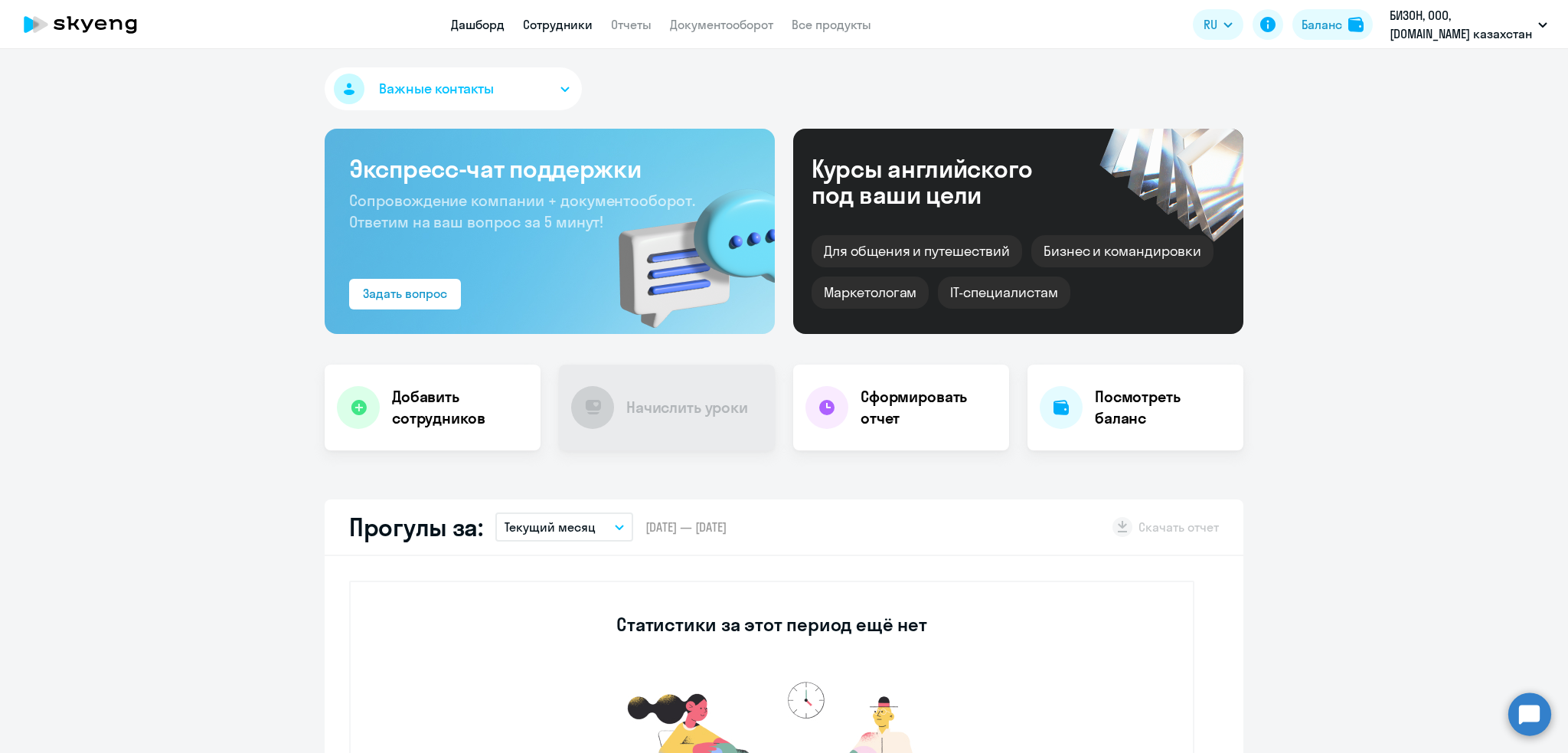
click at [542, 18] on link "Сотрудники" at bounding box center [557, 24] width 69 height 15
select select "30"
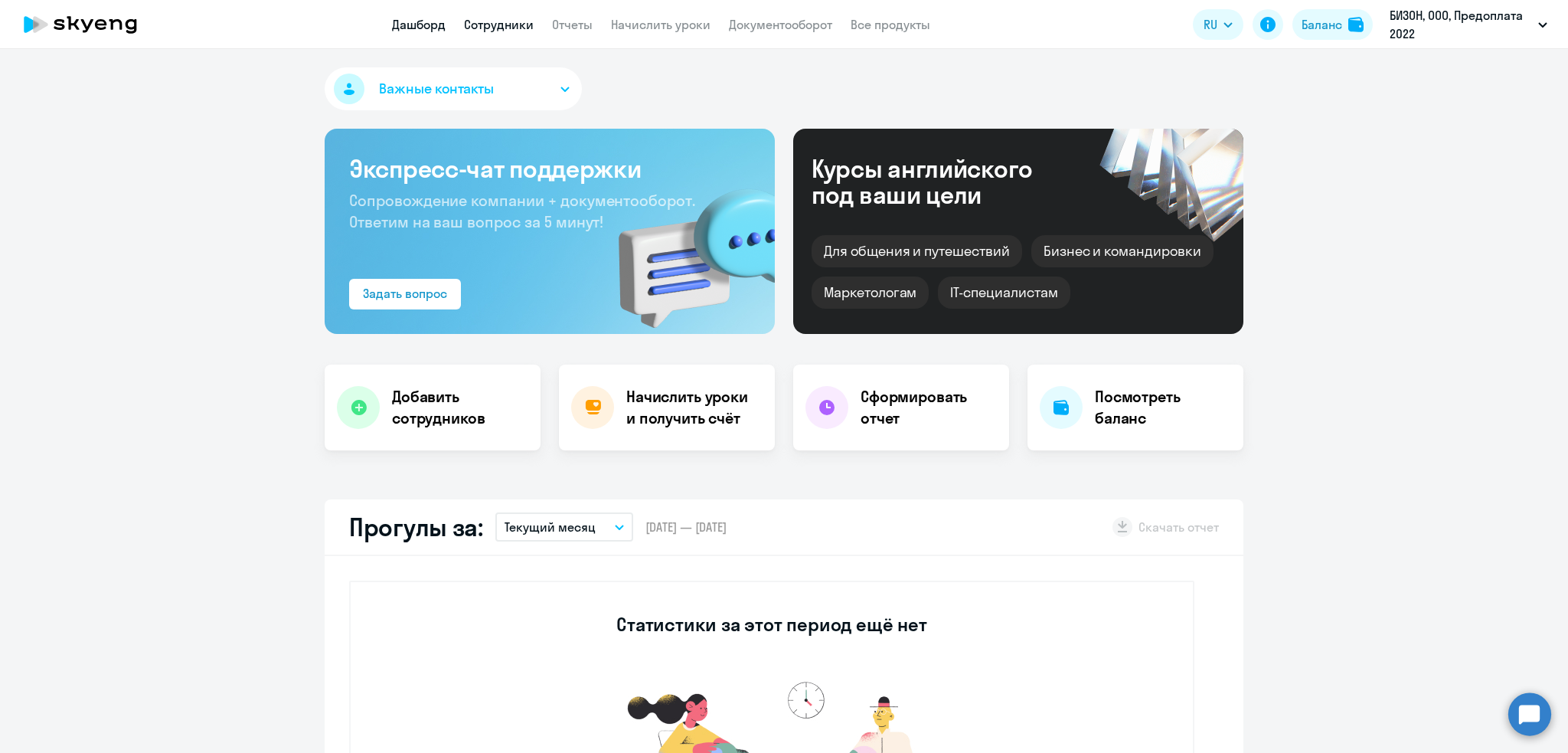
click at [499, 26] on link "Сотрудники" at bounding box center [499, 24] width 69 height 15
select select "30"
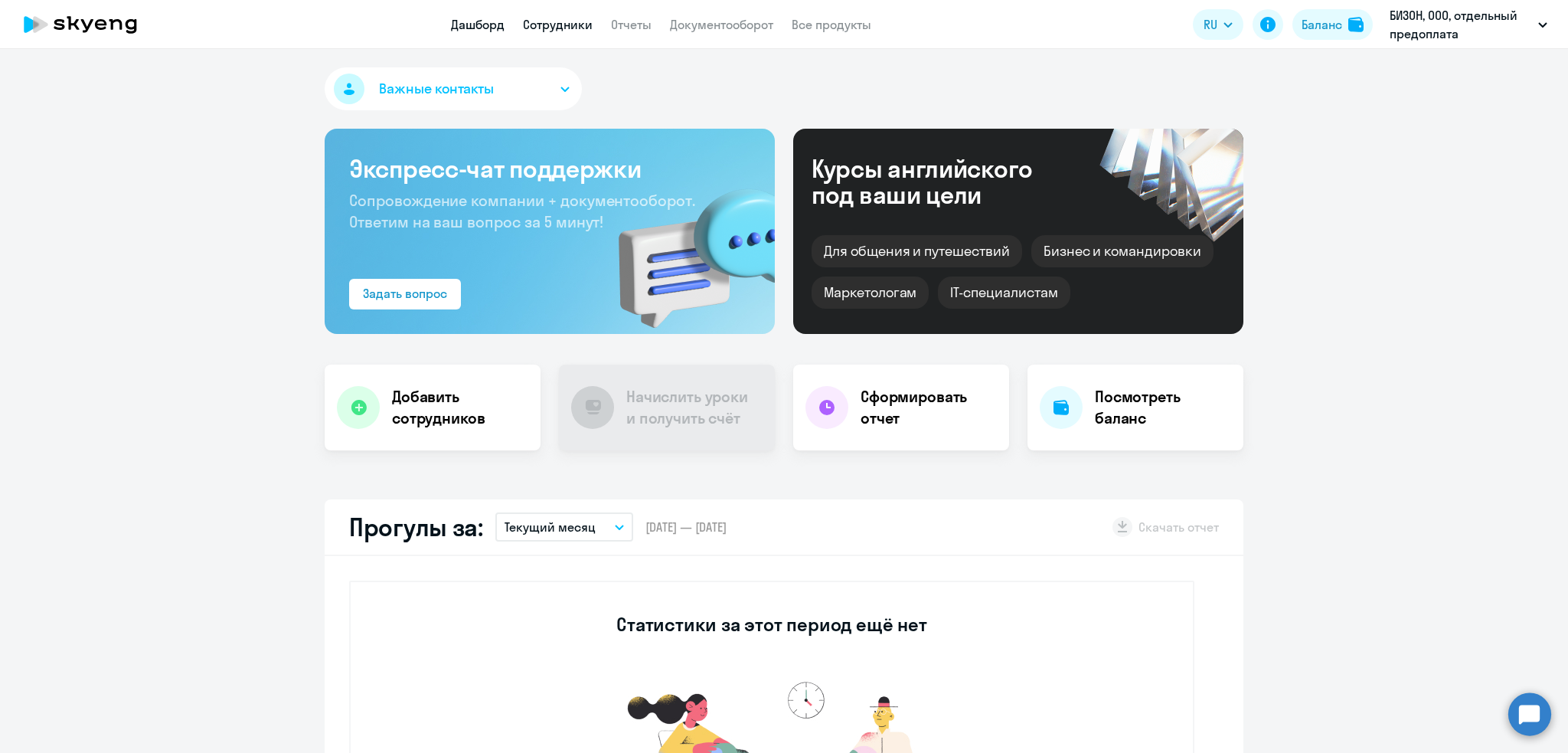
click at [567, 17] on link "Сотрудники" at bounding box center [557, 24] width 69 height 15
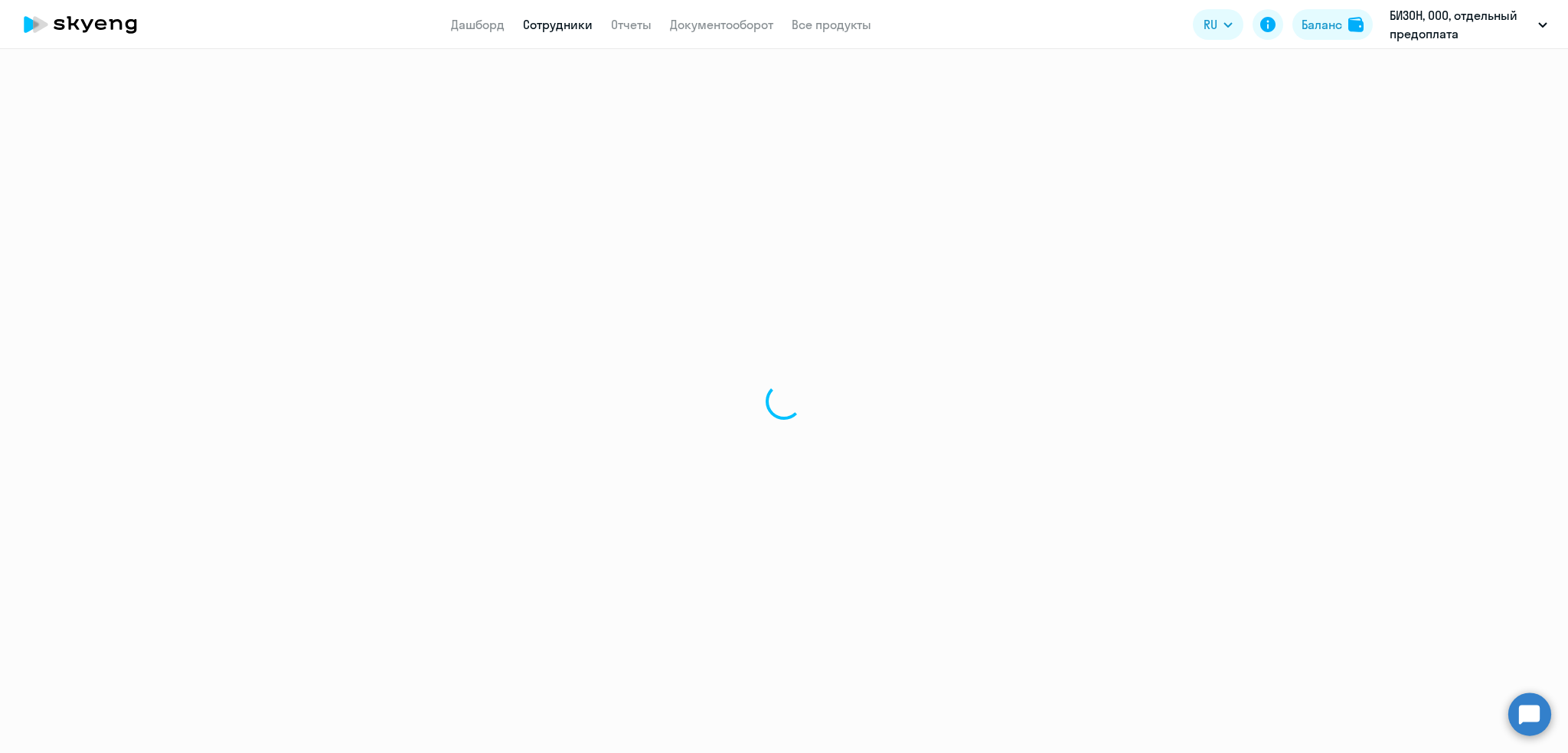
select select "30"
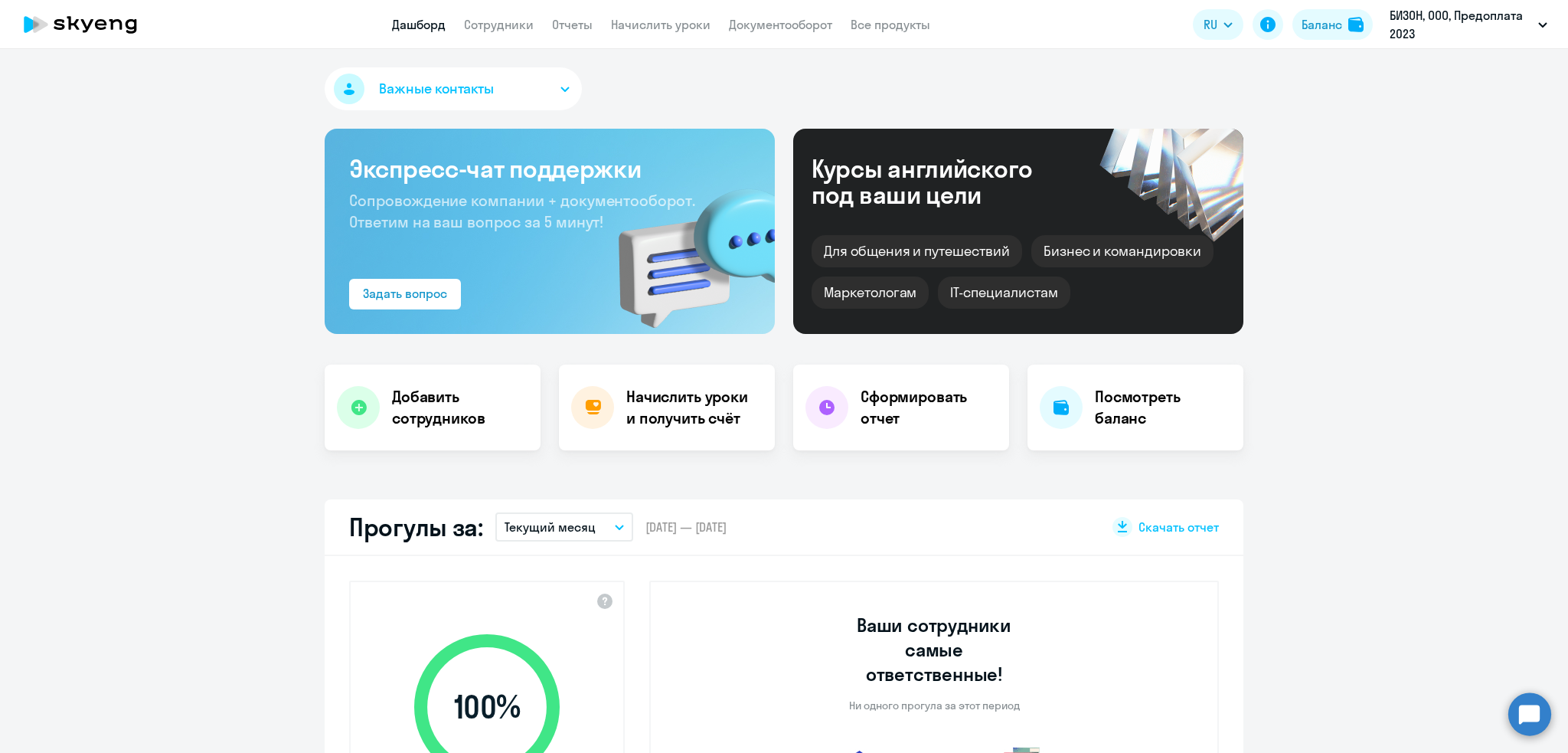
select select "30"
click at [484, 22] on link "Сотрудники" at bounding box center [499, 24] width 69 height 15
select select "30"
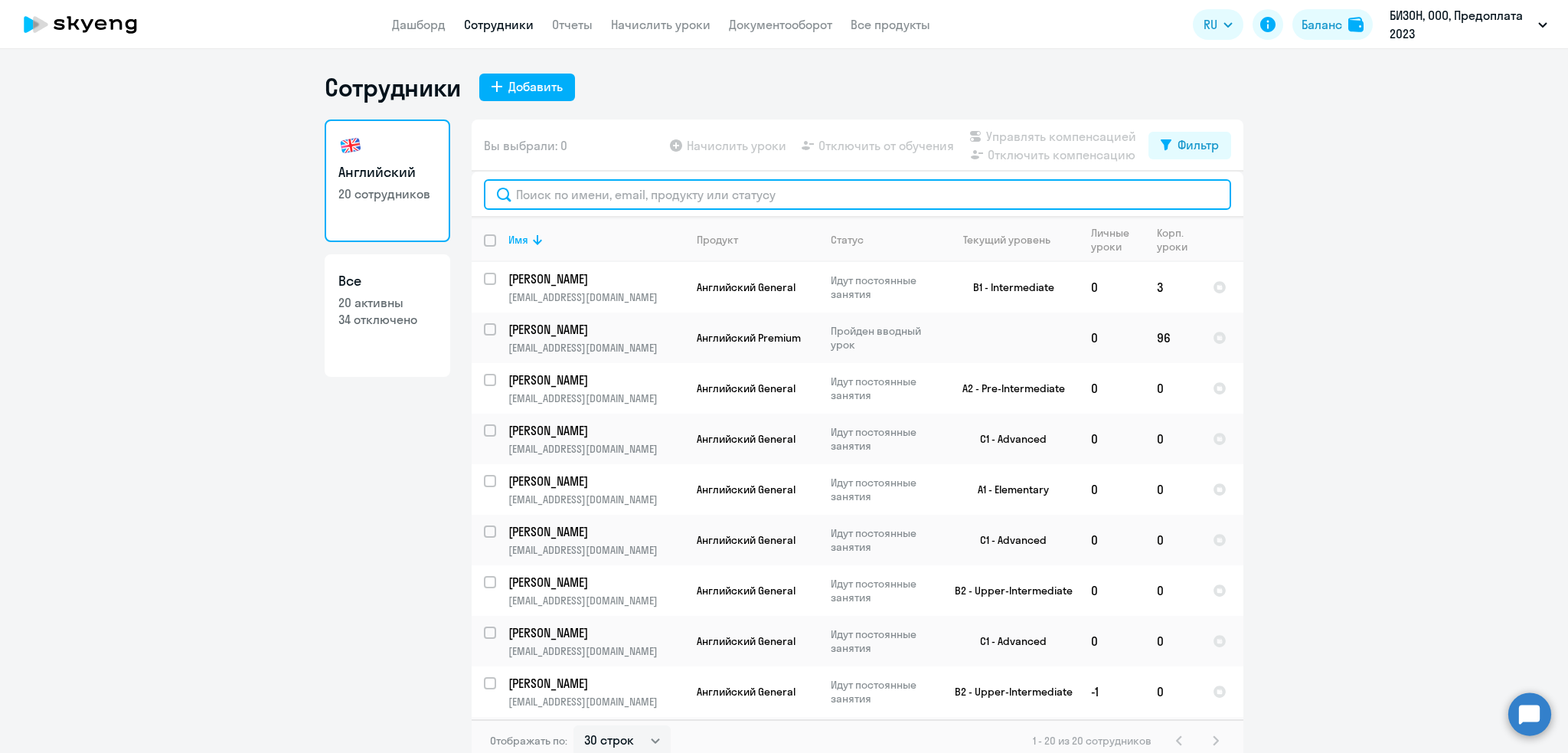
click at [582, 183] on input "text" at bounding box center [857, 194] width 747 height 31
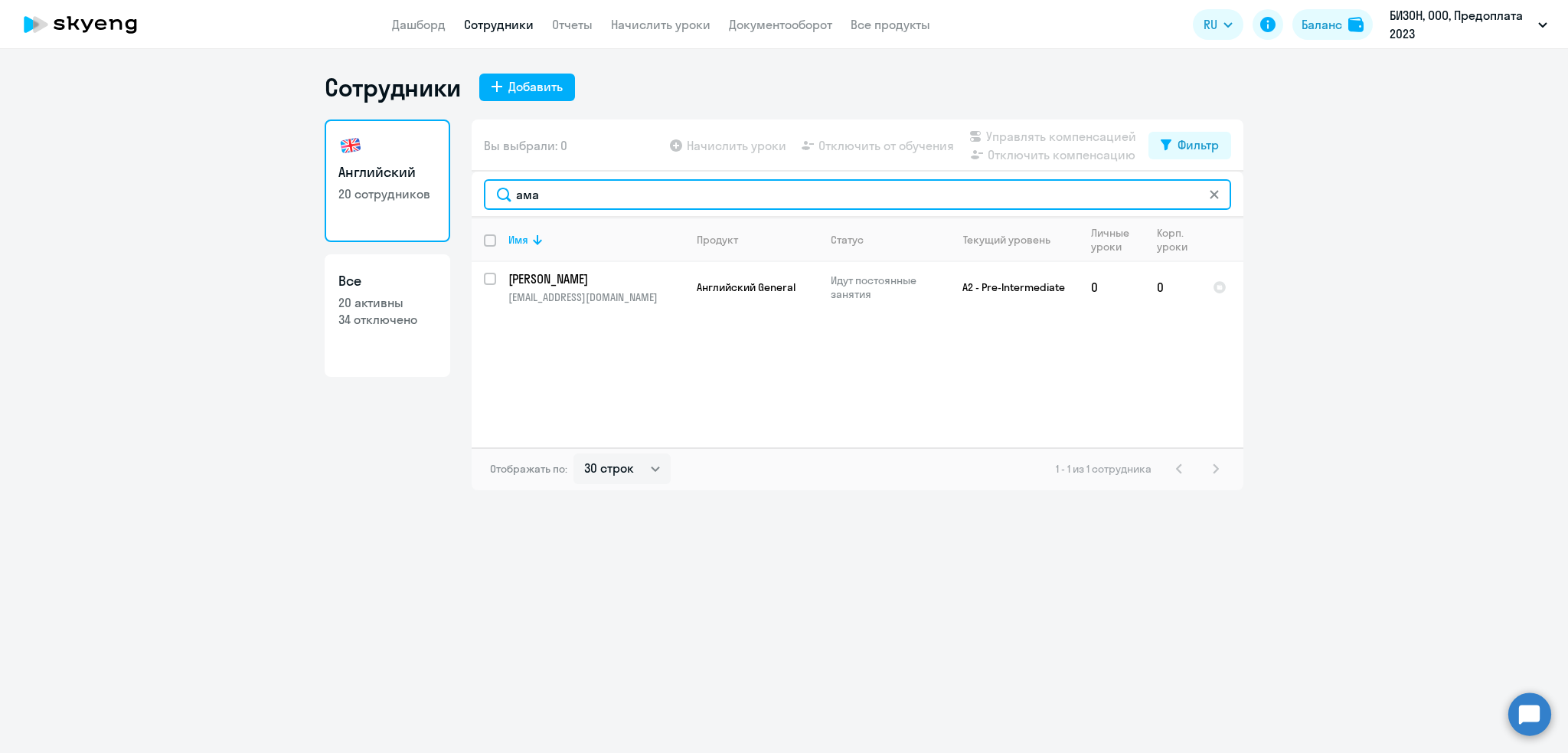
type input "ама"
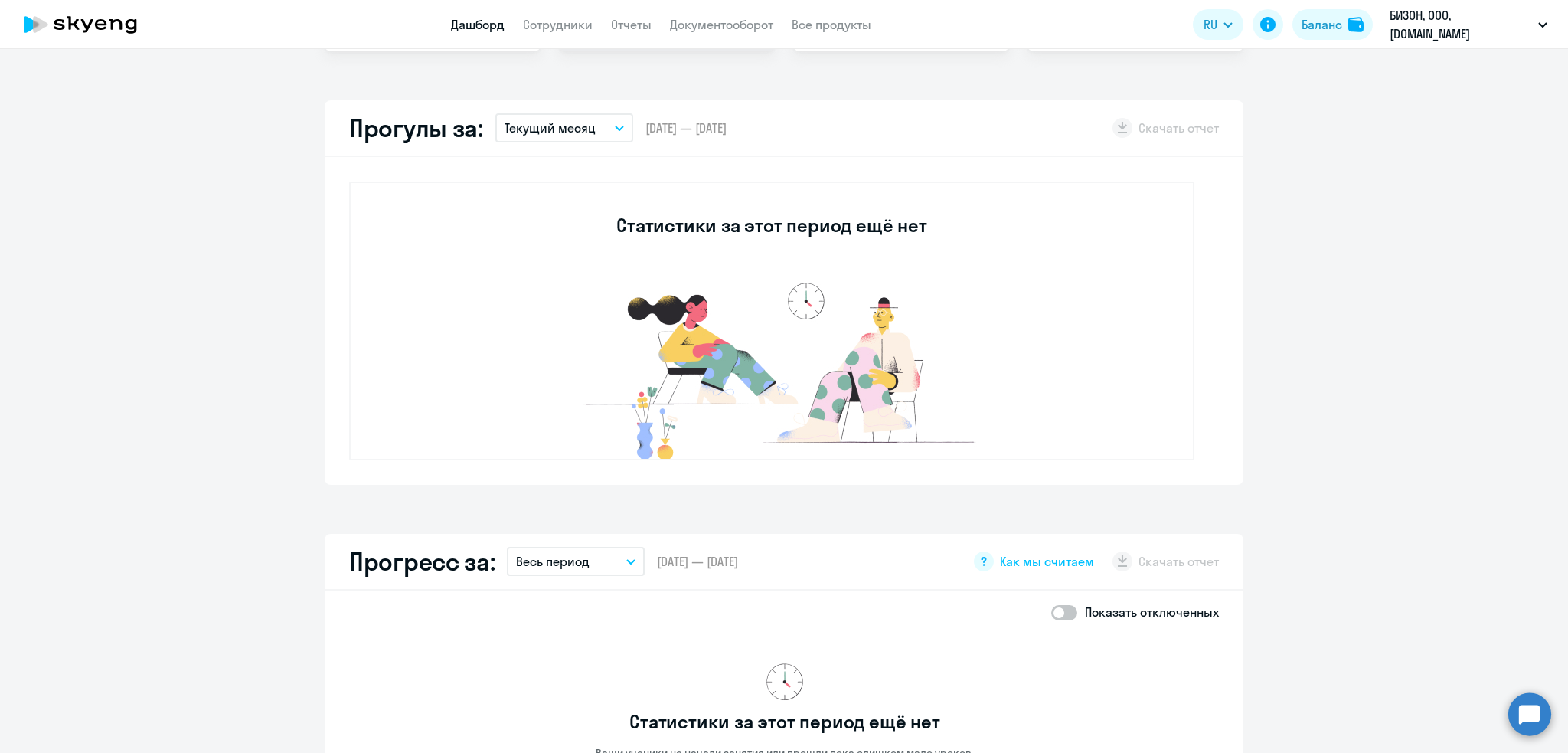
scroll to position [387, 0]
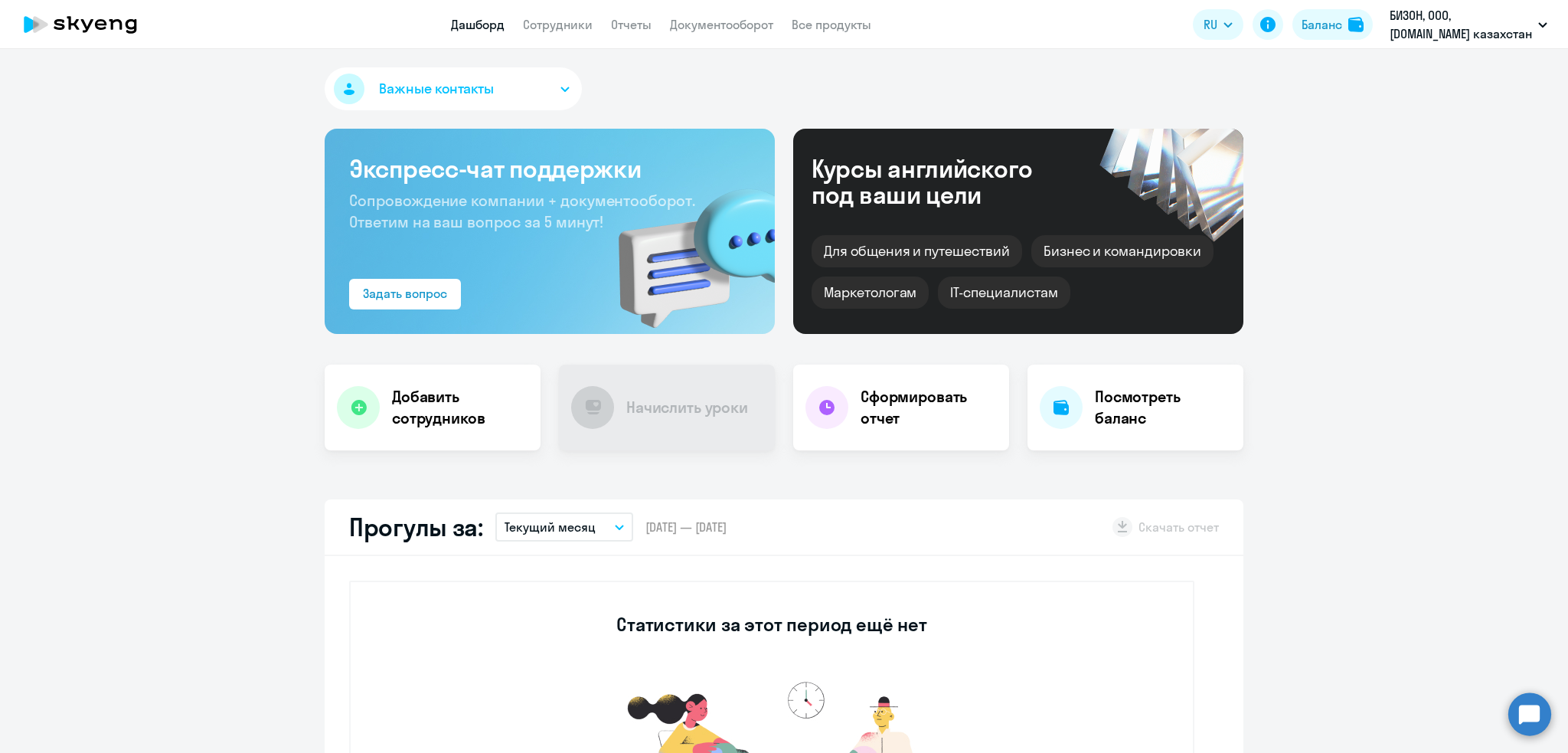
select select "30"
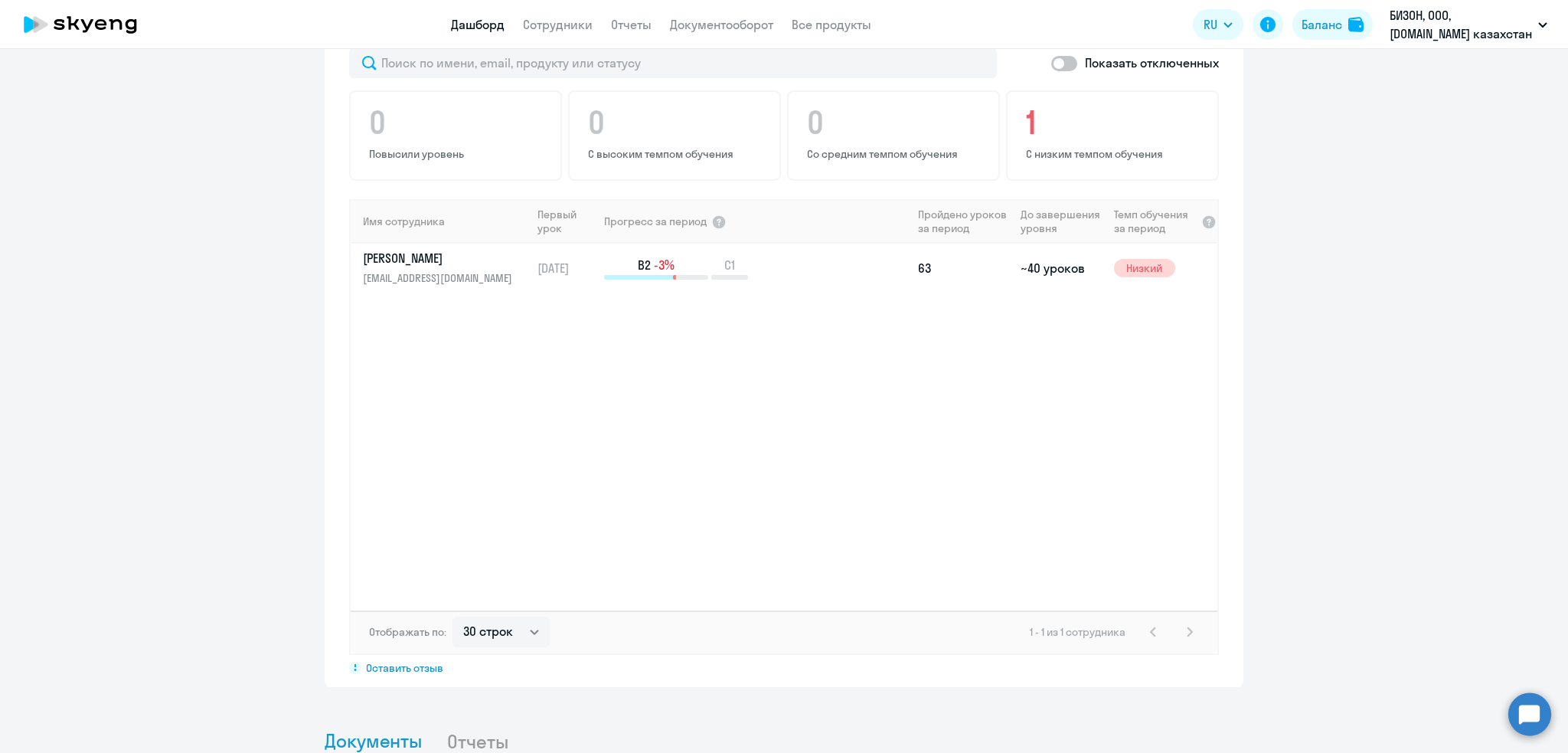
scroll to position [964, 0]
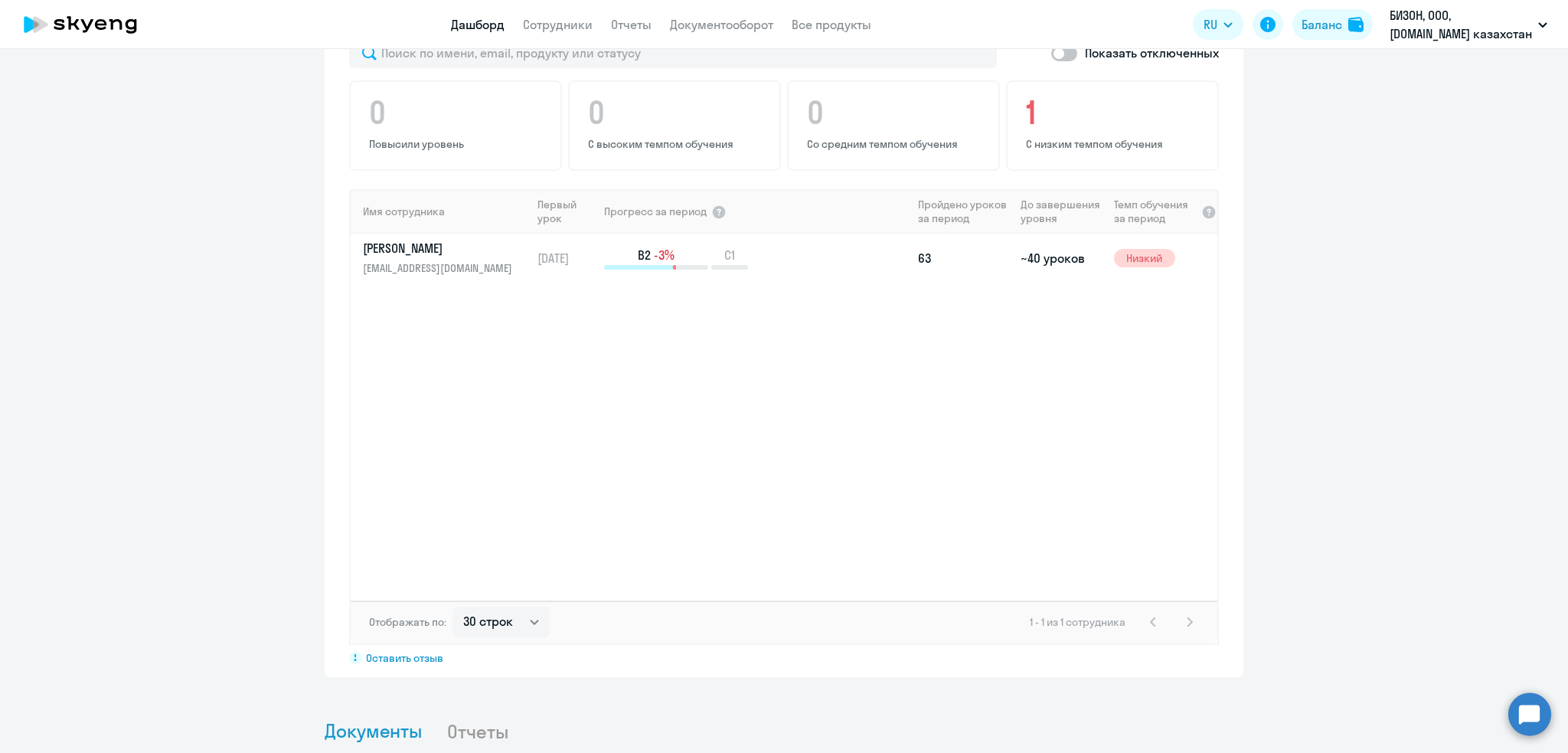
click at [1053, 52] on span at bounding box center [1063, 54] width 26 height 15
click at [1051, 53] on input "checkbox" at bounding box center [1051, 53] width 1 height 1
checkbox input "true"
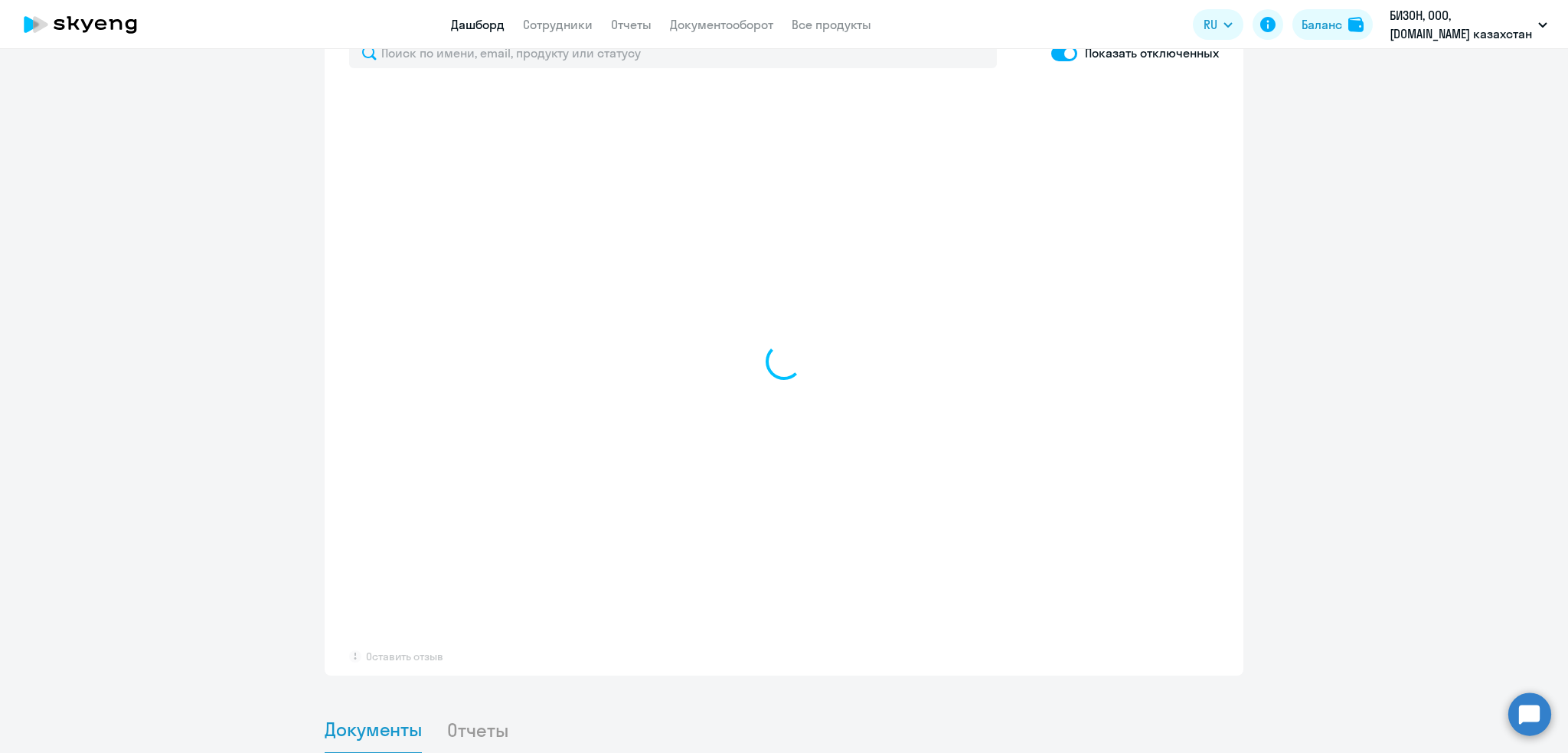
select select "30"
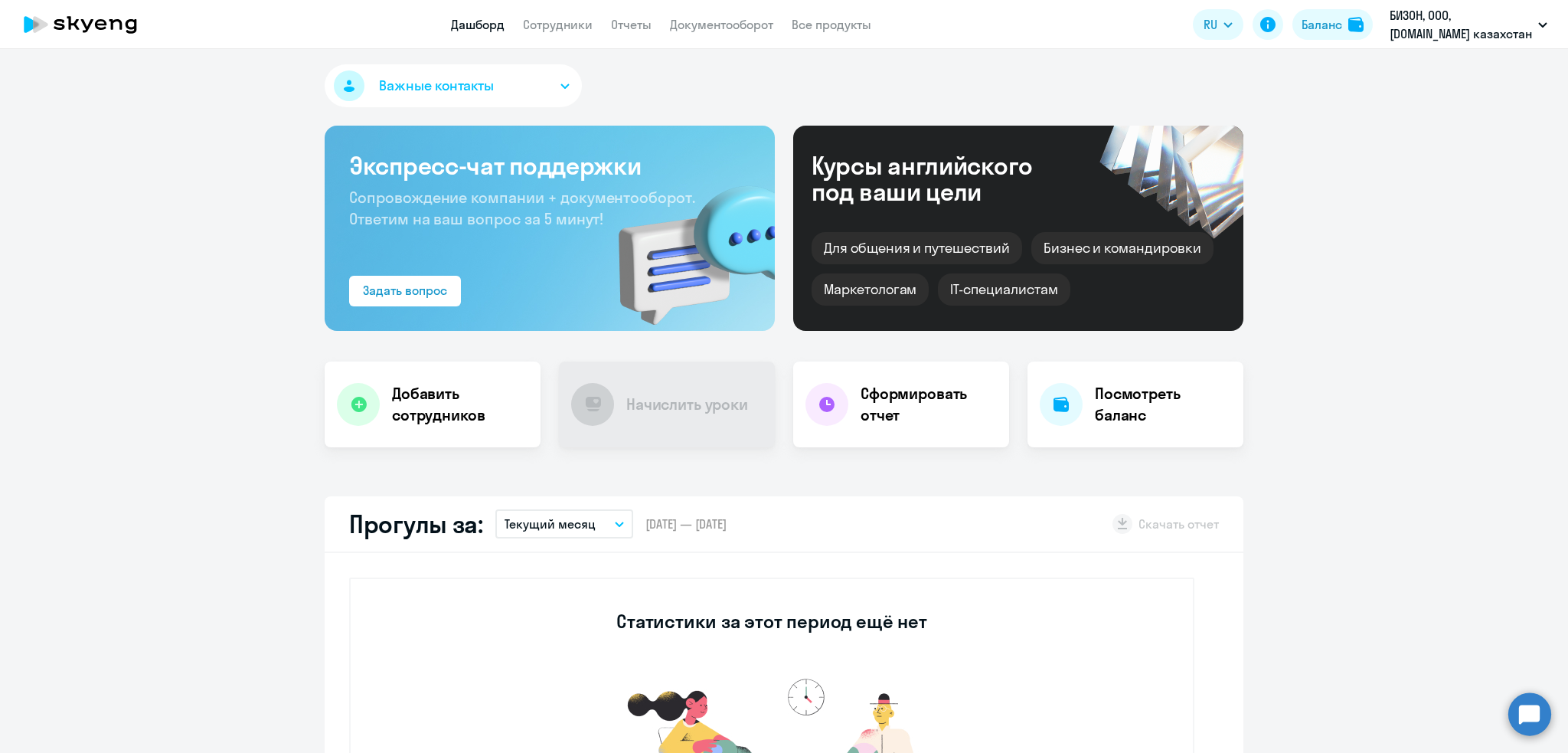
scroll to position [0, 0]
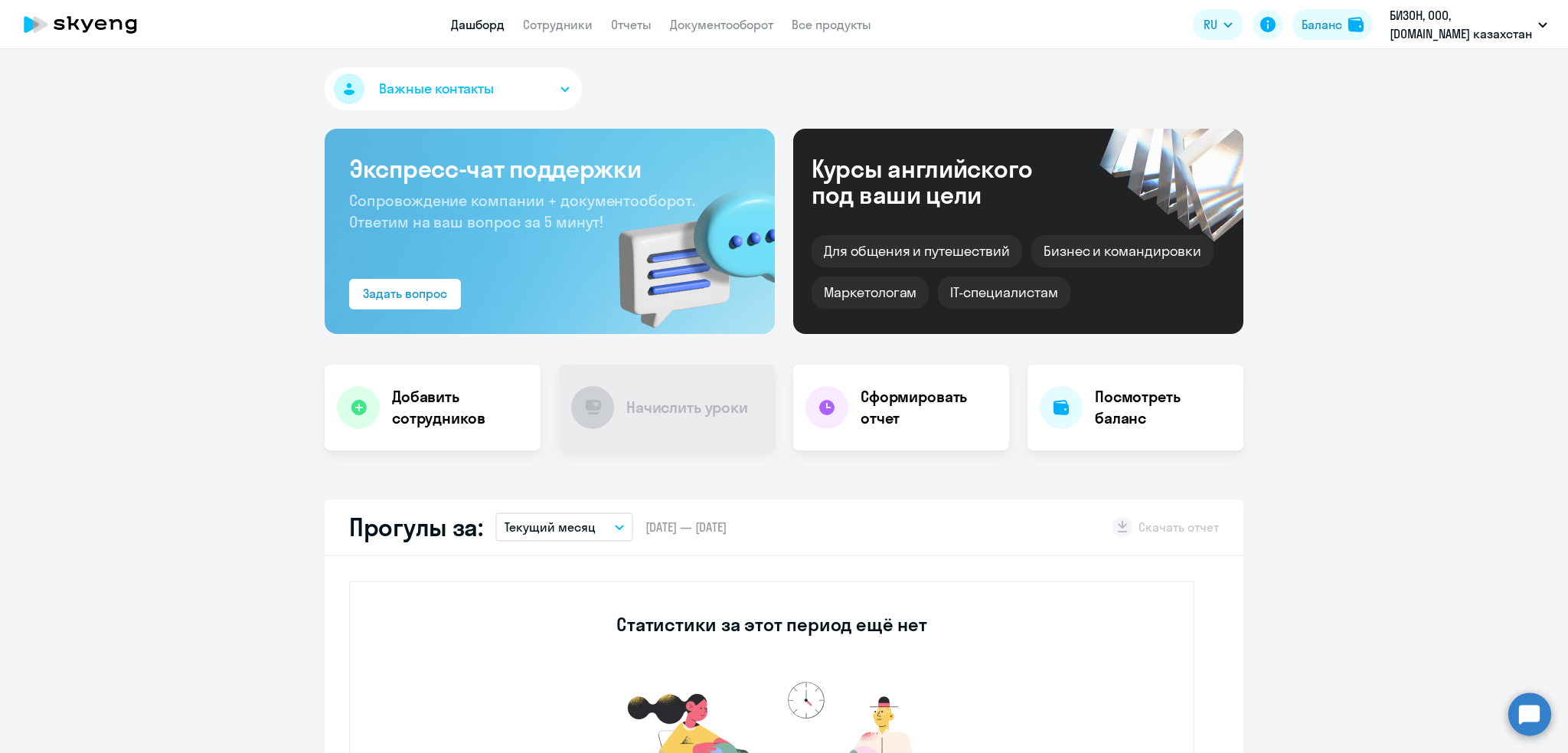
click at [726, 32] on app-menu-item-link "Документооборот" at bounding box center [722, 24] width 104 height 19
click at [718, 26] on link "Документооборот" at bounding box center [722, 24] width 104 height 15
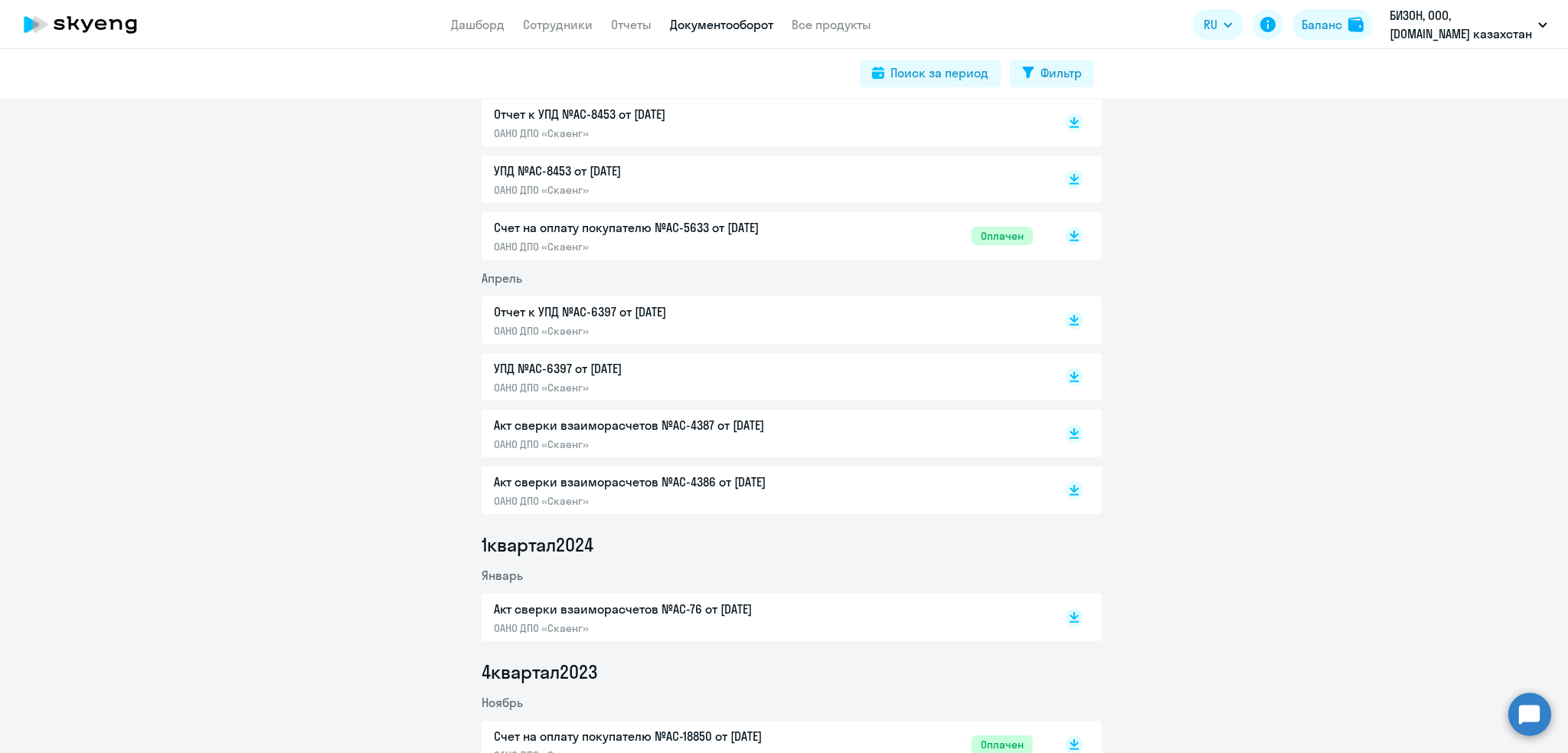
scroll to position [1115, 0]
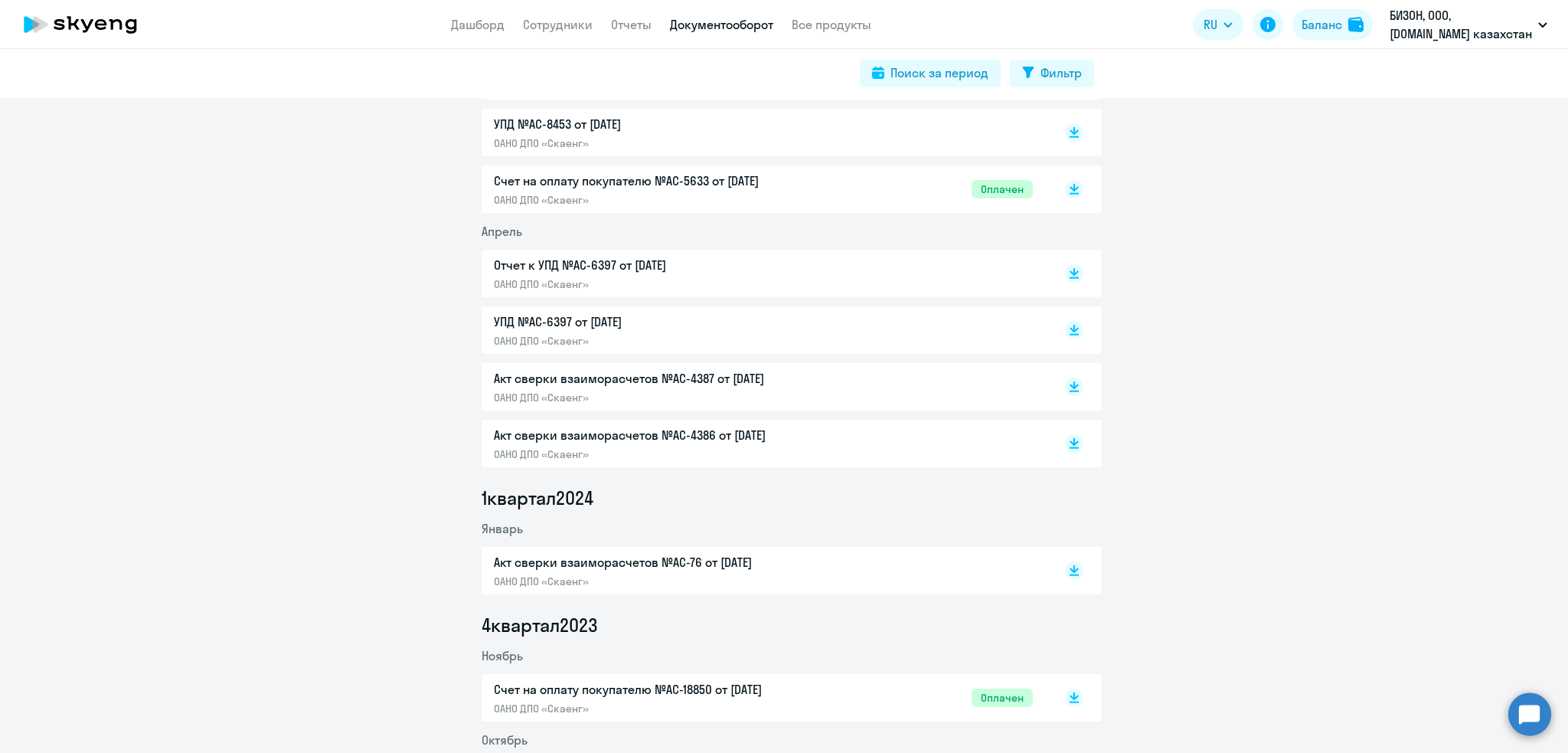
click at [596, 562] on p "Акт сверки взаиморасчетов №AC-76 от [DATE]" at bounding box center [654, 562] width 321 height 18
click at [582, 268] on p "Отчет к УПД №AC-6397 от [DATE]" at bounding box center [654, 265] width 321 height 18
click at [606, 398] on p "ОАНО ДПО «Скаенг»" at bounding box center [654, 397] width 321 height 13
click at [556, 131] on p "УПД №AC-8453 от [DATE]" at bounding box center [654, 124] width 321 height 18
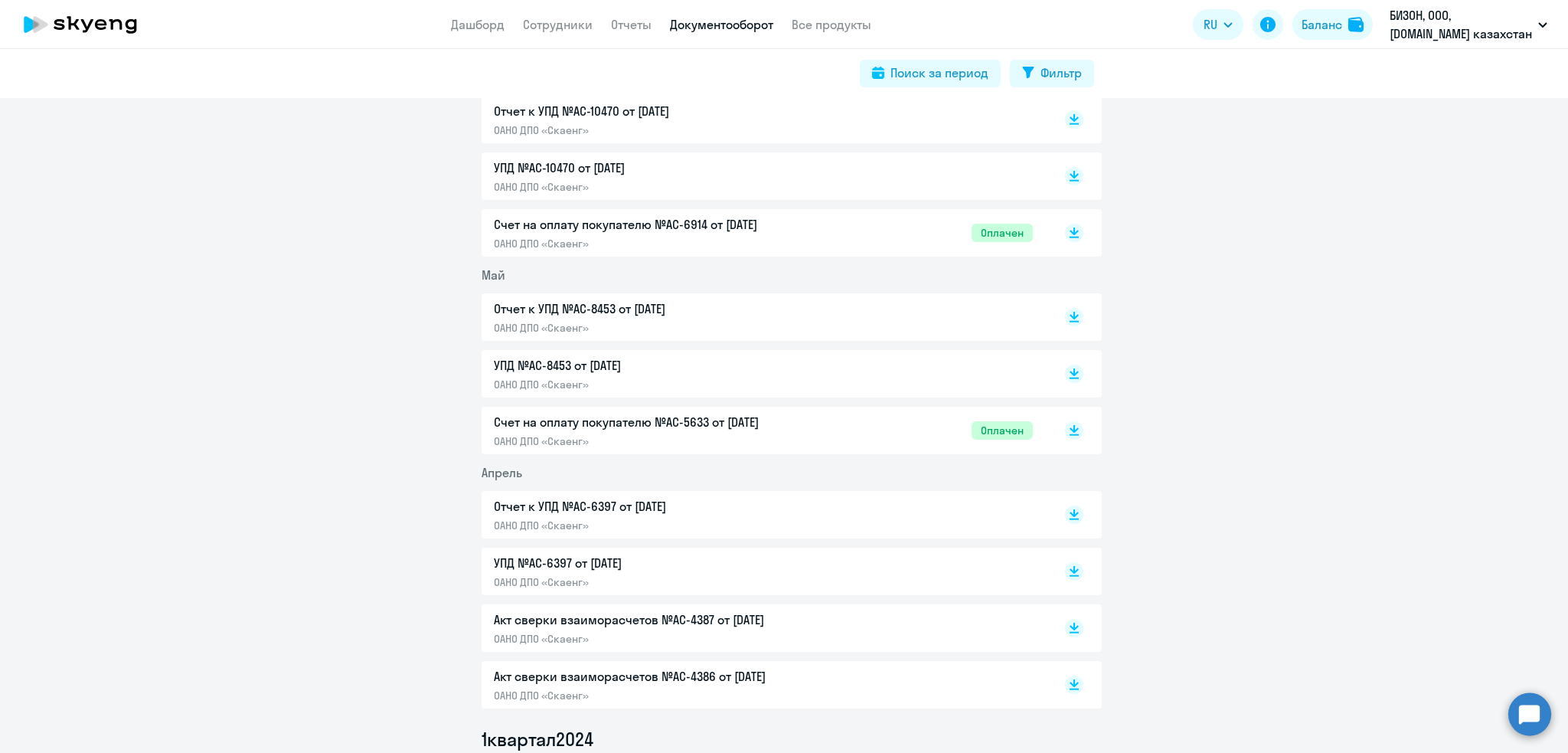
scroll to position [868, 0]
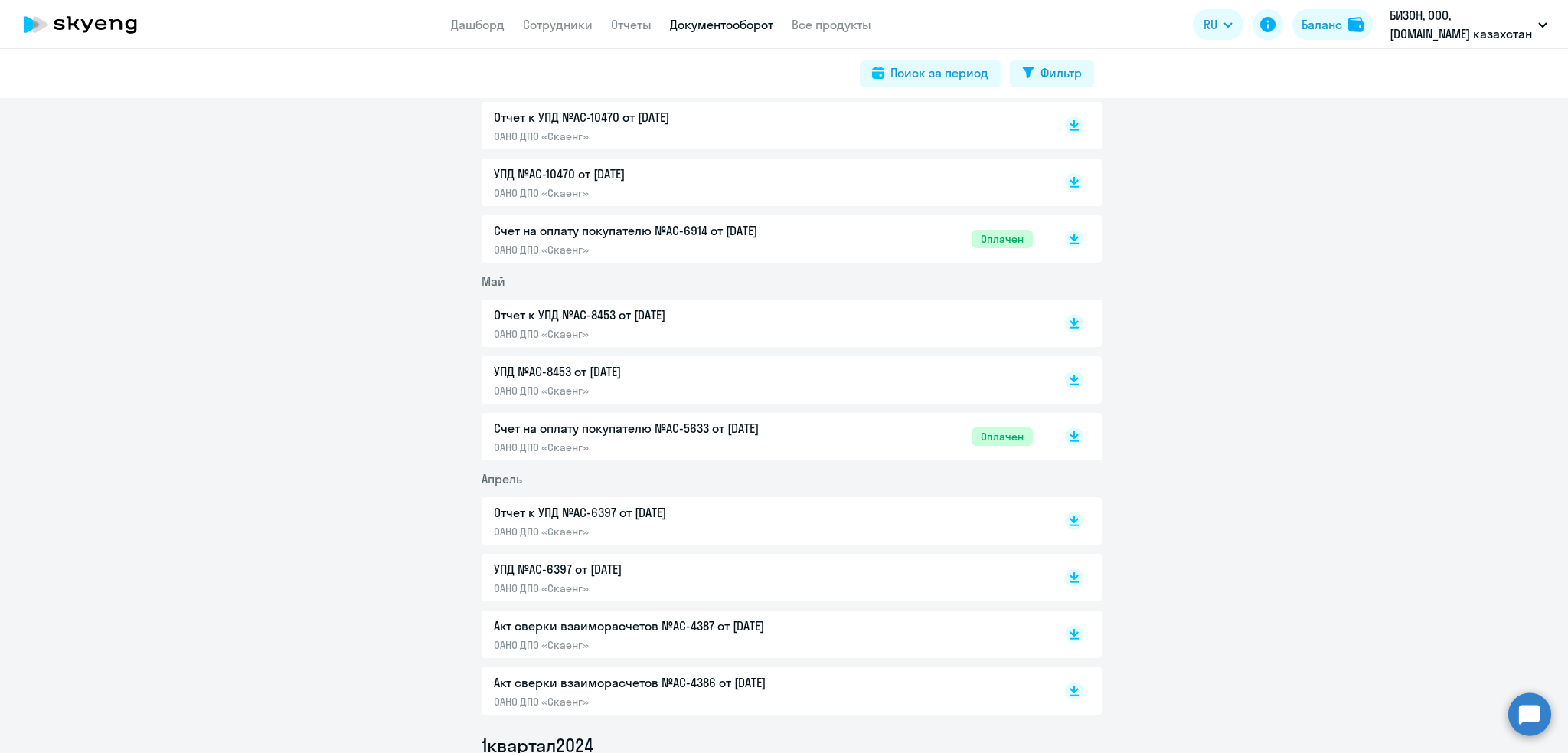
click at [633, 329] on p "ОАНО ДПО «Скаенг»" at bounding box center [654, 334] width 321 height 13
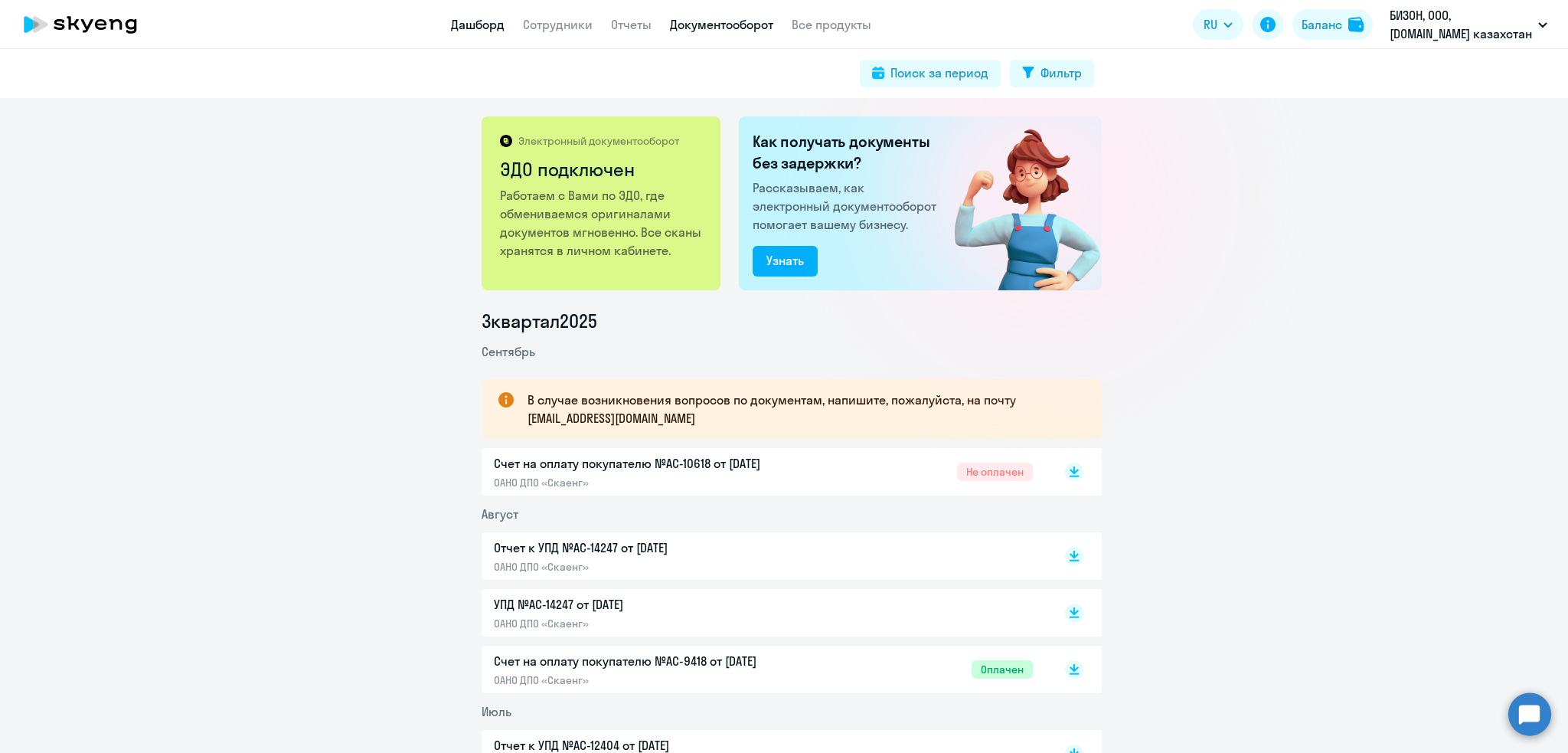
click at [464, 23] on link "Дашборд" at bounding box center [478, 24] width 54 height 15
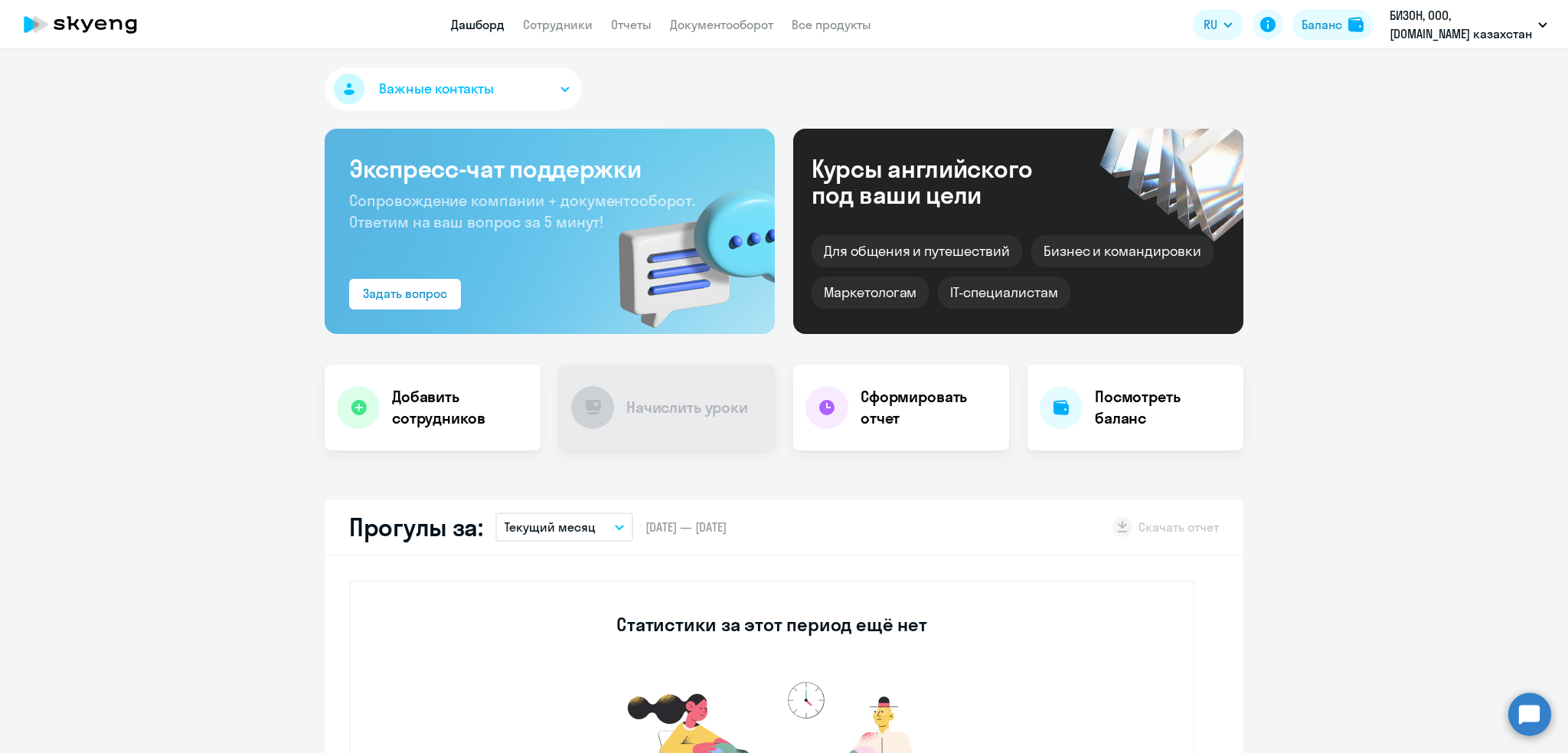
select select "30"
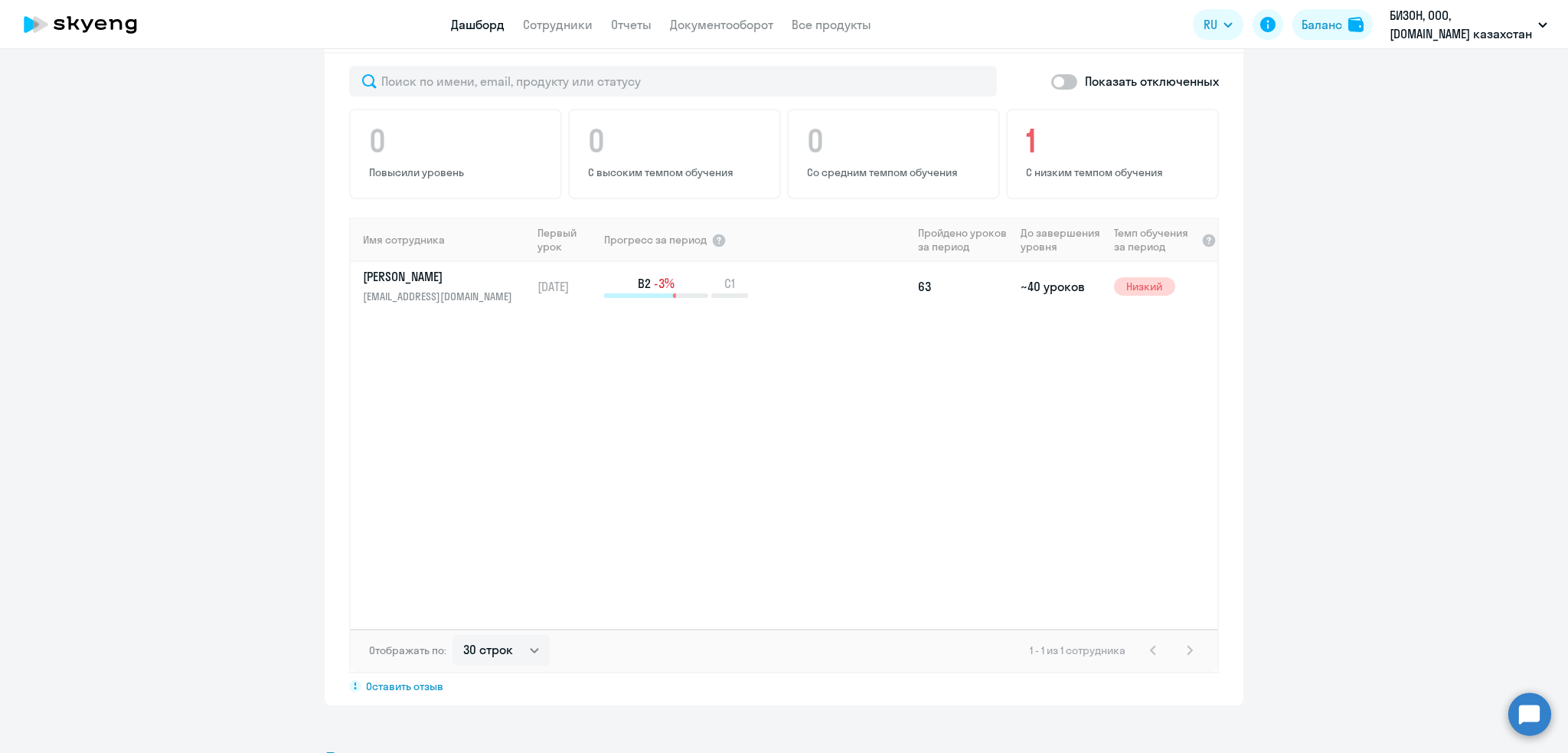
scroll to position [904, 0]
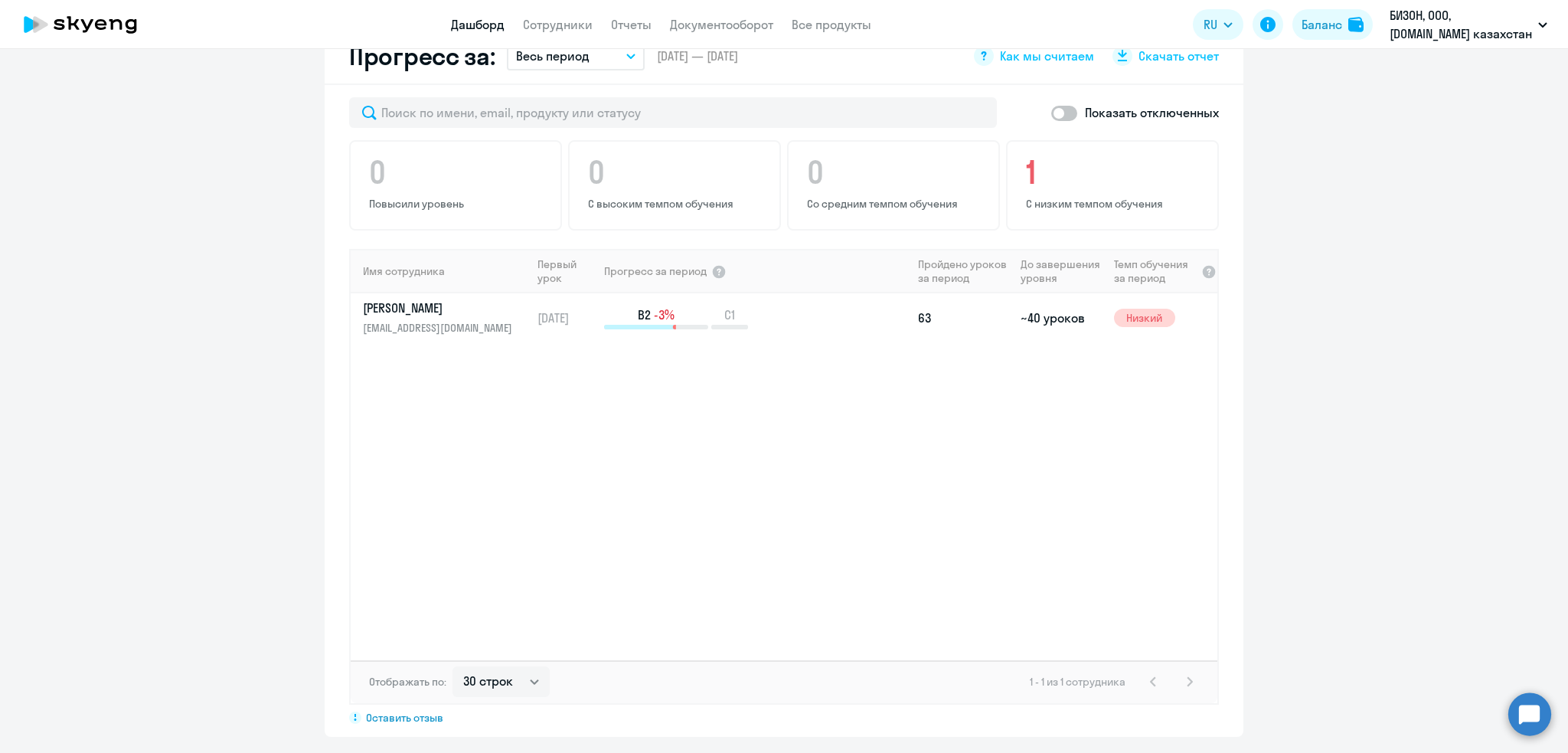
click at [1051, 109] on span at bounding box center [1063, 113] width 26 height 15
click at [1051, 113] on input "checkbox" at bounding box center [1051, 113] width 1 height 1
checkbox input "true"
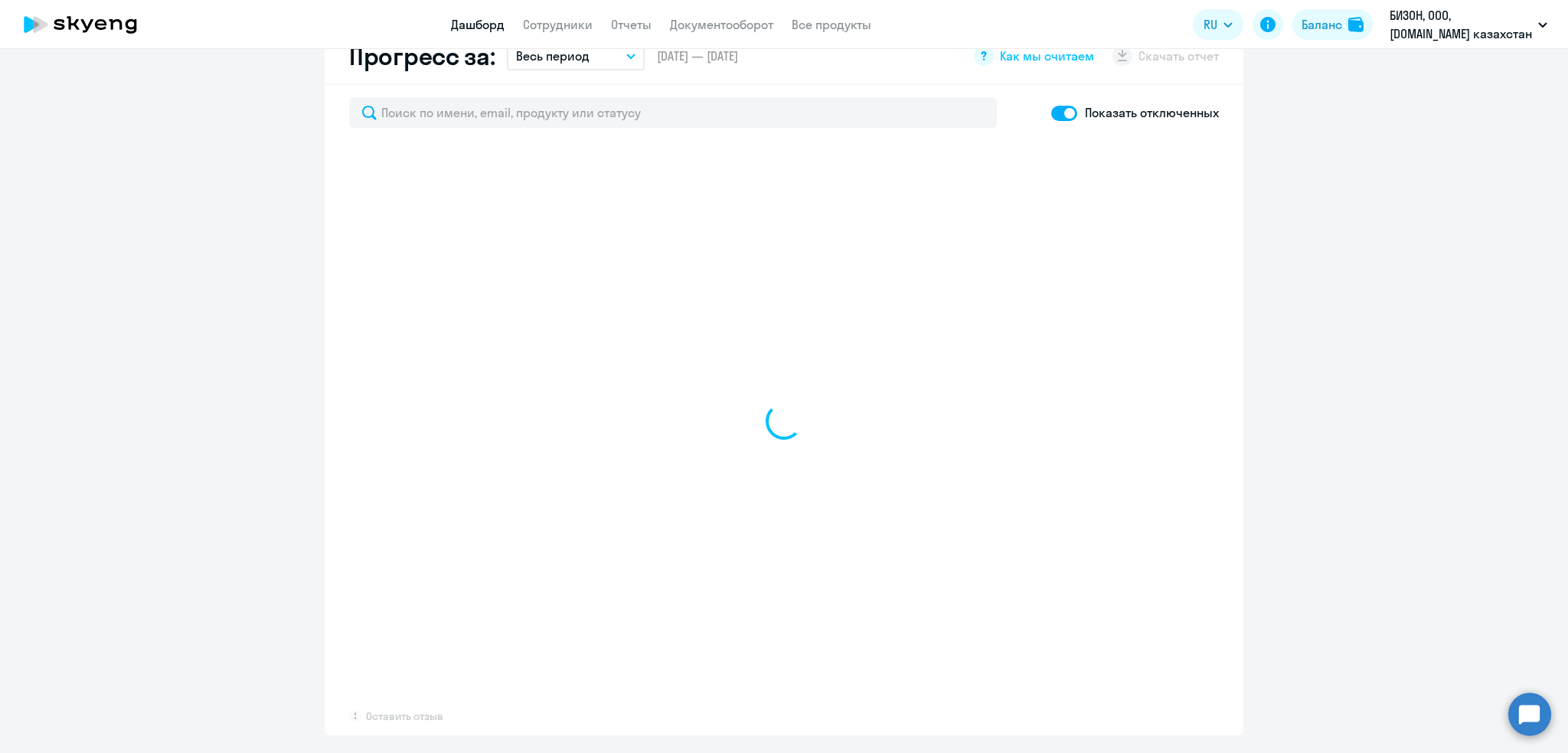
select select "30"
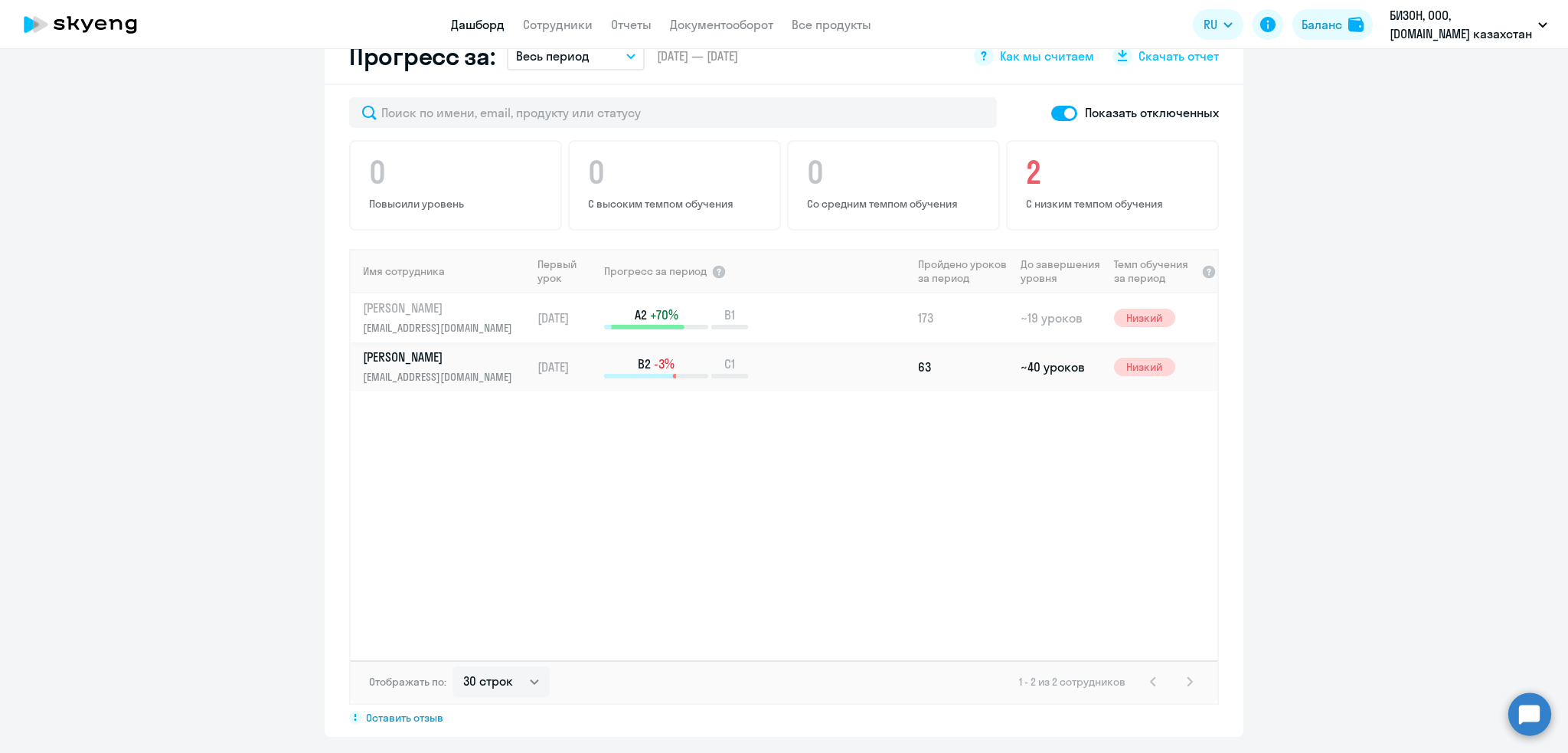
click at [402, 310] on p "[PERSON_NAME]" at bounding box center [442, 308] width 158 height 17
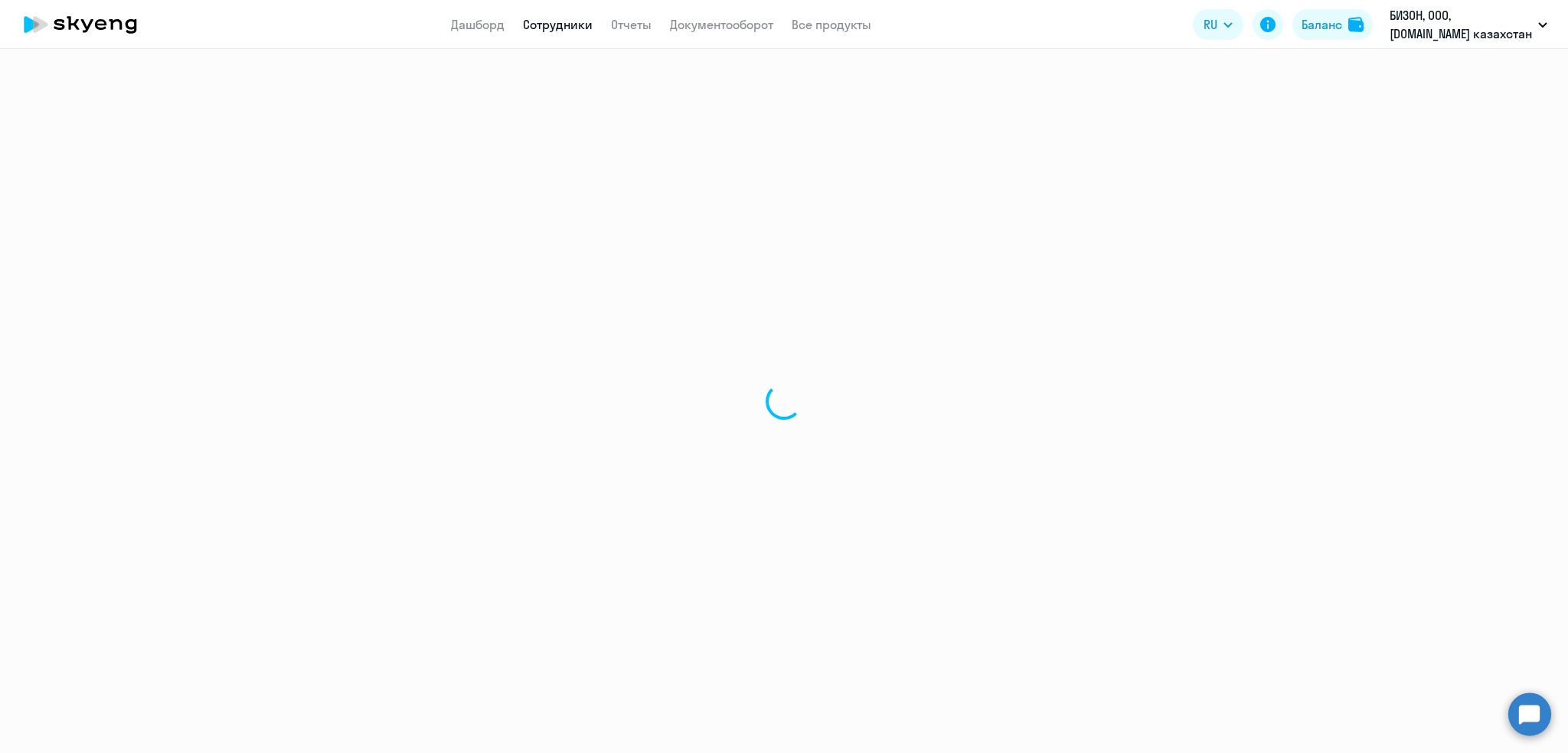
select select "english"
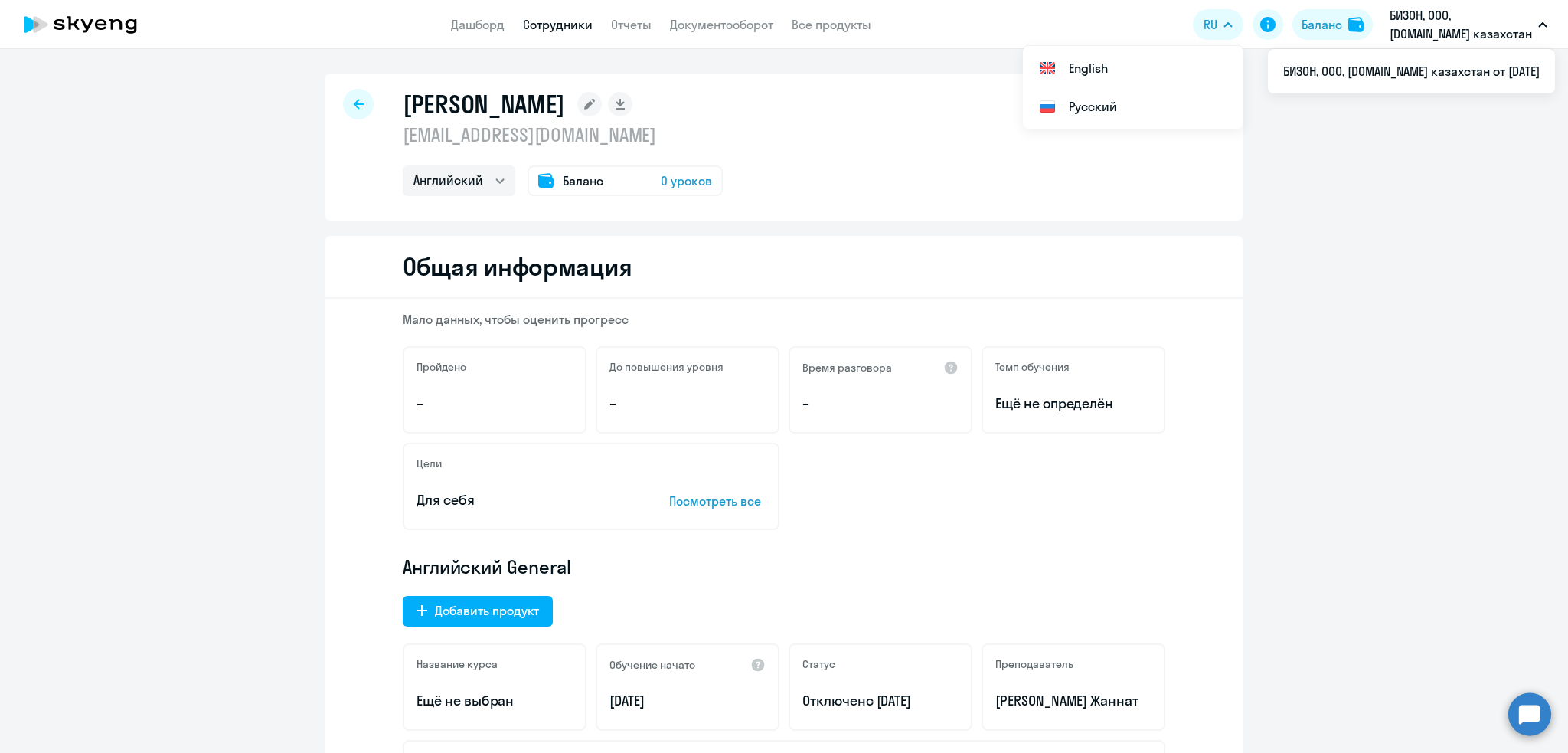
drag, startPoint x: 399, startPoint y: 97, endPoint x: 674, endPoint y: 102, distance: 275.0
click at [692, 102] on div "[PERSON_NAME]" at bounding box center [562, 104] width 320 height 31
copy h1 "[PERSON_NAME]"
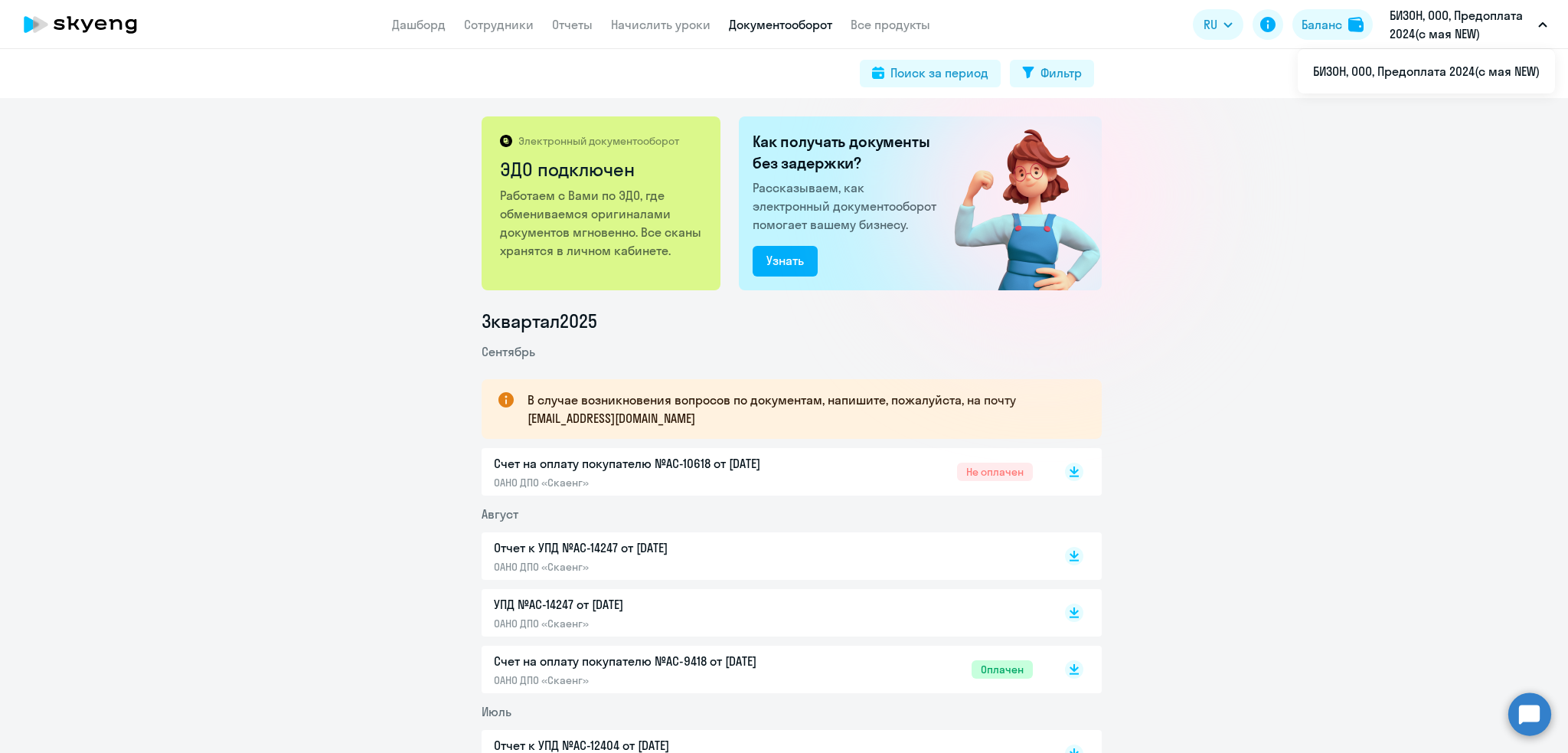
scroll to position [536, 0]
